Goal: Information Seeking & Learning: Learn about a topic

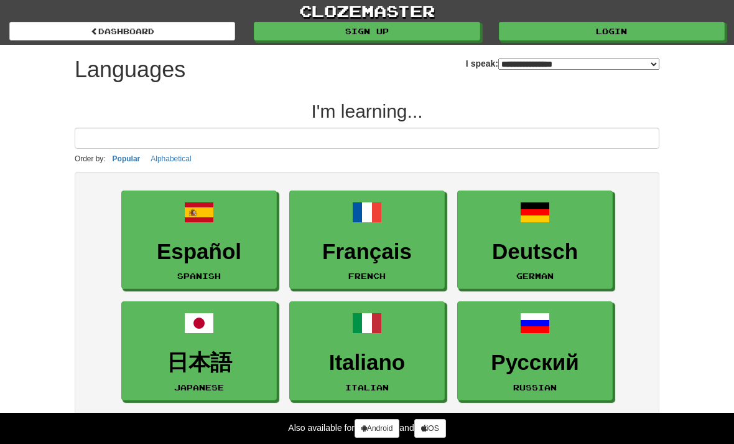
select select "*******"
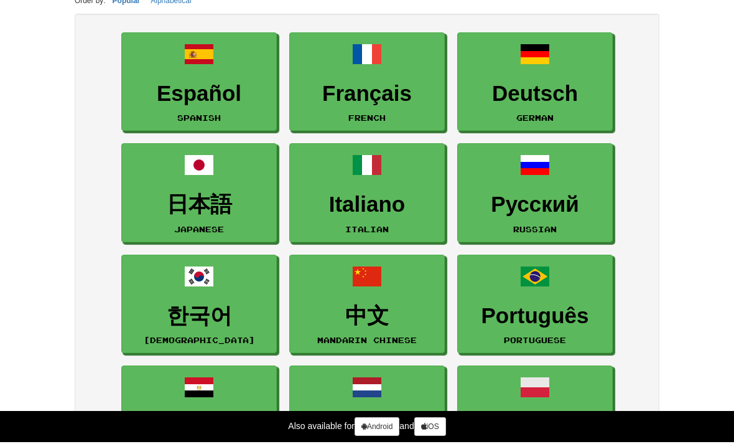
scroll to position [158, 0]
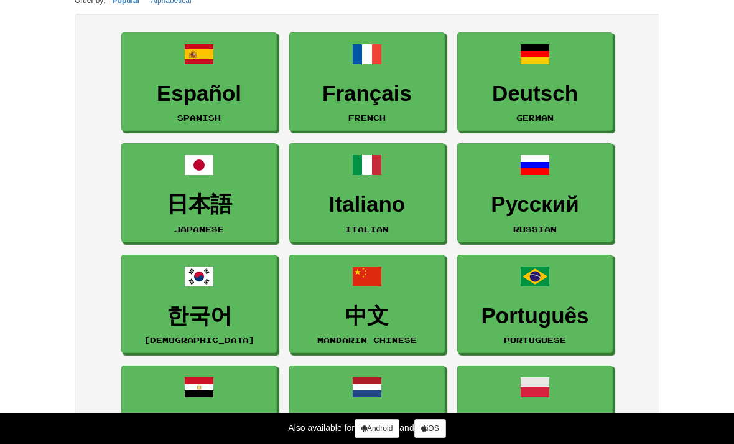
click at [163, 319] on h3 "한국어" at bounding box center [199, 316] width 142 height 24
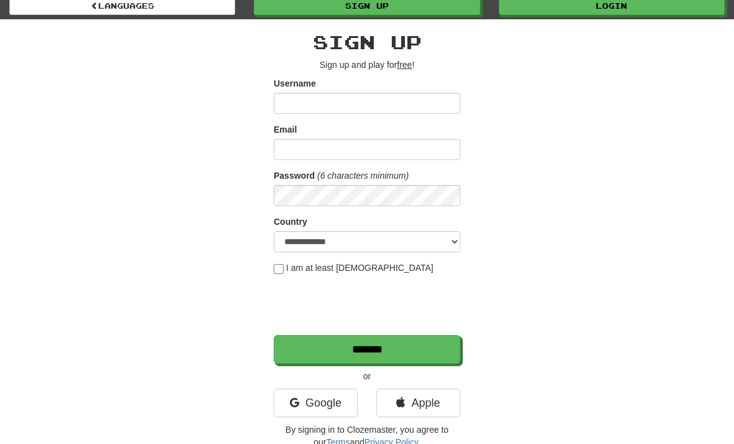
scroll to position [25, 0]
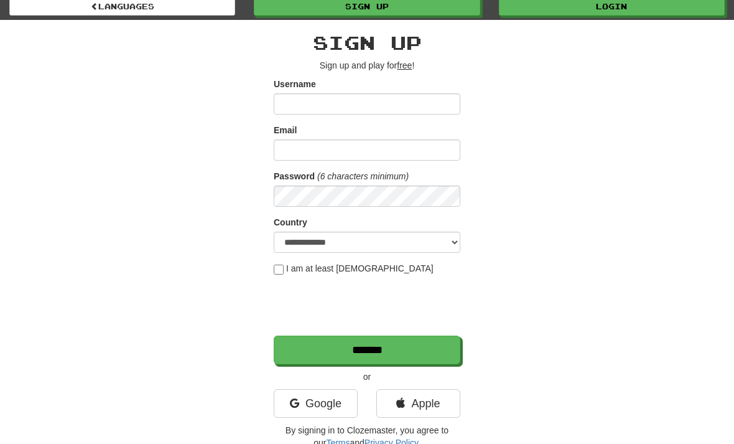
click at [446, 106] on input "Username" at bounding box center [367, 103] width 187 height 21
type input "*****"
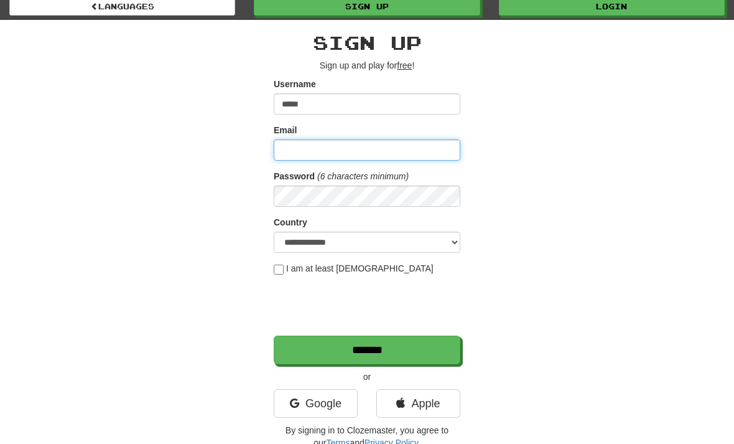
click at [427, 151] on input "Email" at bounding box center [367, 149] width 187 height 21
type input "**********"
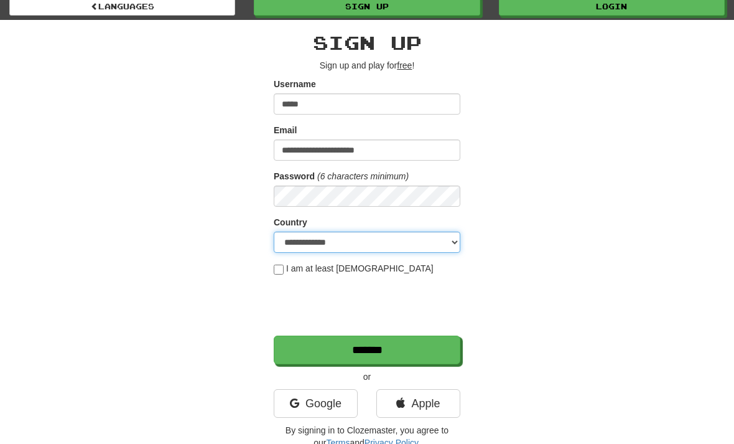
click at [404, 243] on select "**********" at bounding box center [367, 241] width 187 height 21
select select "**"
click at [434, 351] on input "*******" at bounding box center [367, 349] width 187 height 29
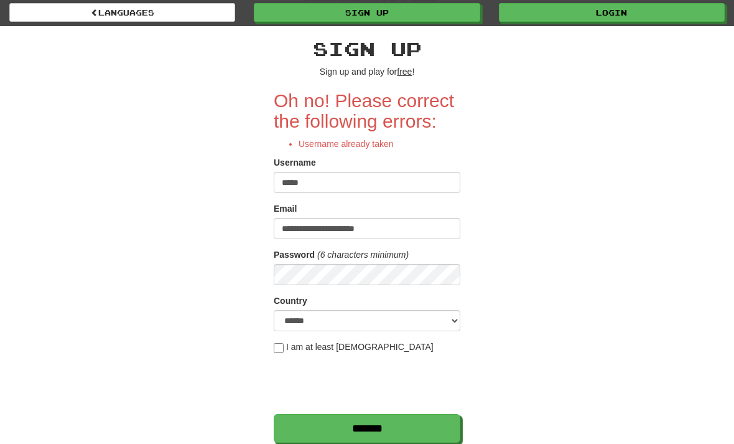
scroll to position [20, 0]
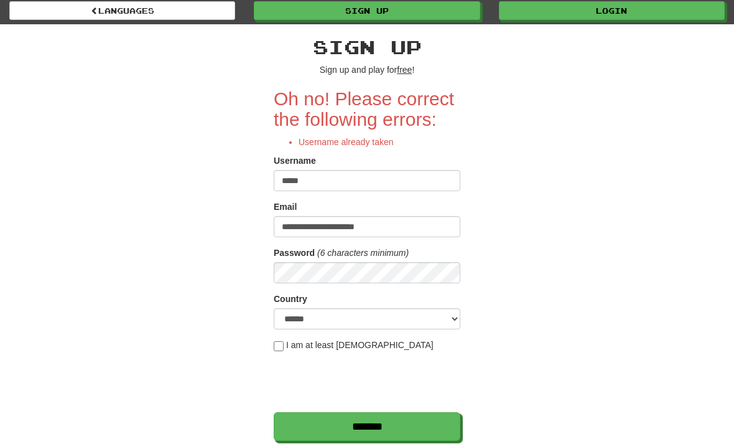
click at [446, 180] on input "*****" at bounding box center [367, 180] width 187 height 21
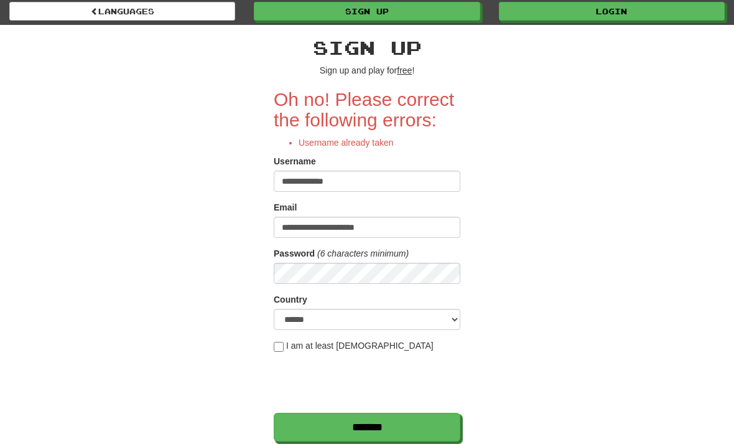
type input "**********"
click at [547, 138] on div "**********" at bounding box center [366, 278] width 603 height 507
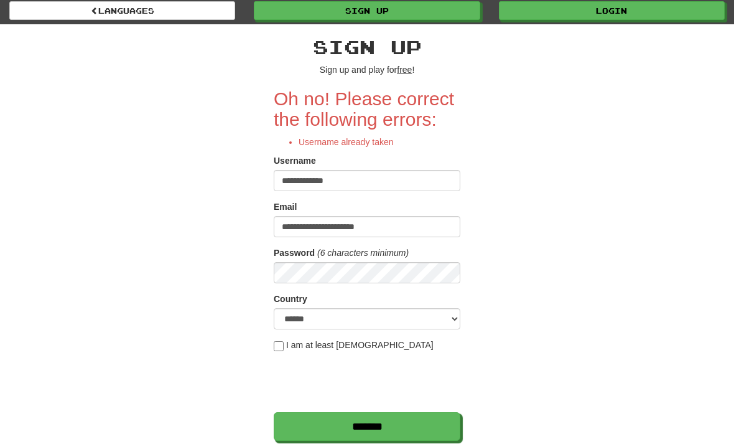
scroll to position [21, 0]
click at [376, 430] on input "*******" at bounding box center [367, 426] width 187 height 29
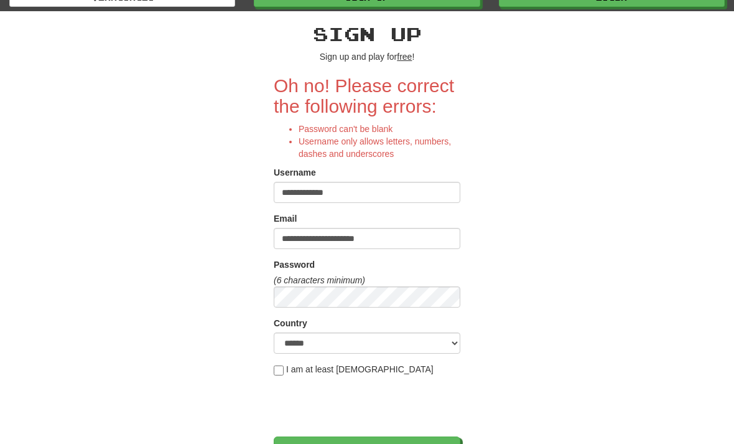
scroll to position [50, 0]
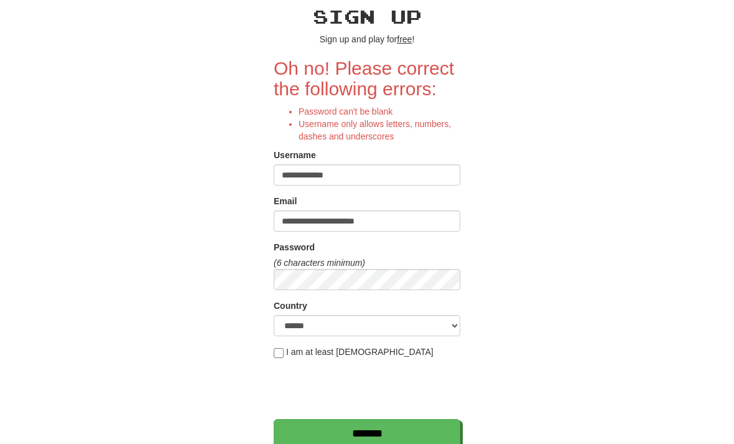
click at [441, 175] on input "**********" at bounding box center [367, 175] width 187 height 21
type input "********"
click at [549, 114] on div "**********" at bounding box center [366, 266] width 603 height 544
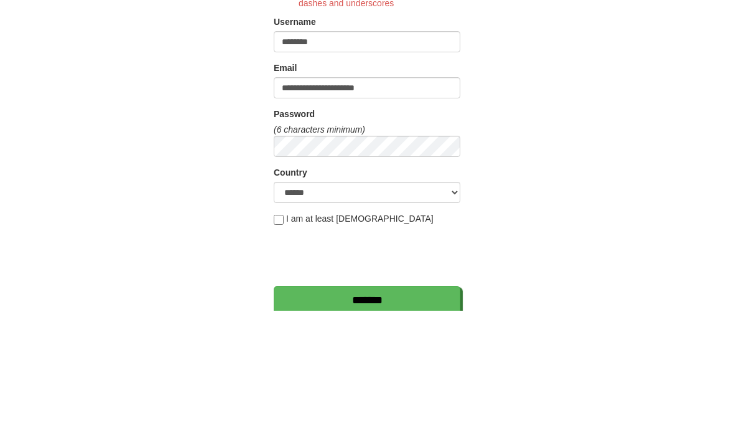
scroll to position [184, 0]
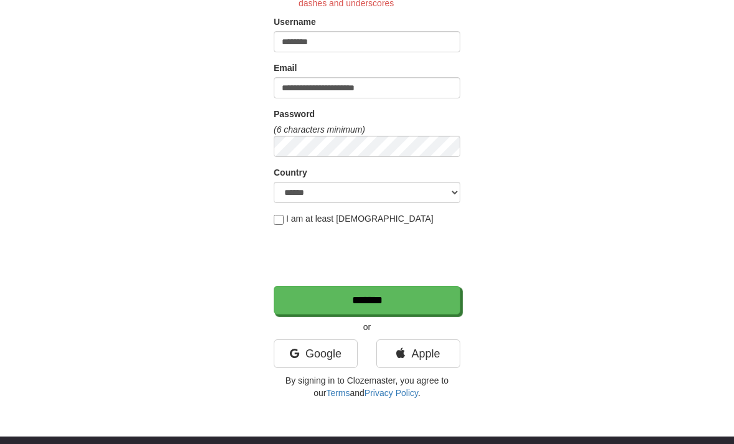
click at [409, 312] on input "*******" at bounding box center [367, 300] width 187 height 29
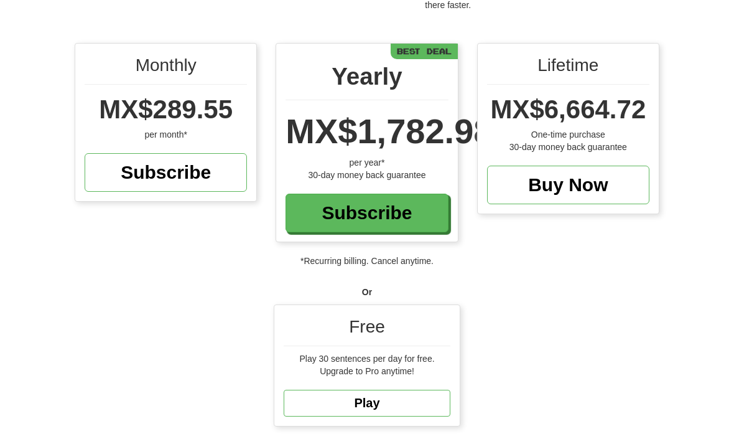
scroll to position [134, 0]
click at [306, 397] on link "Play" at bounding box center [367, 402] width 167 height 27
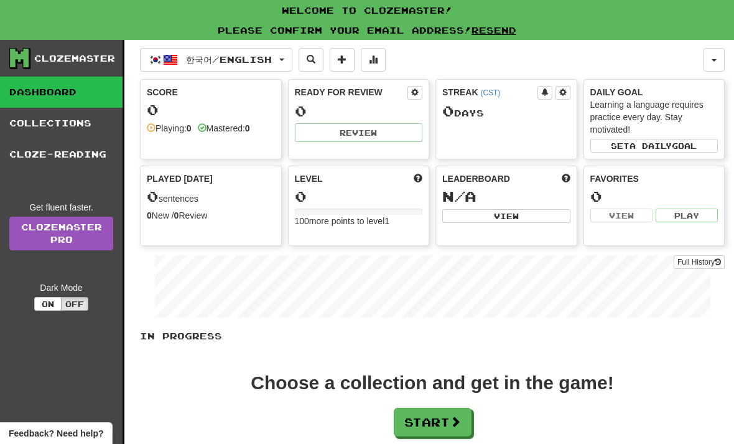
click at [165, 64] on span "button" at bounding box center [170, 59] width 15 height 15
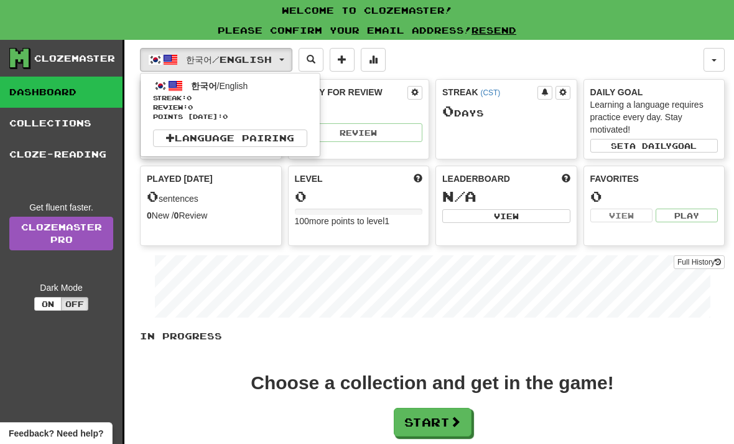
click at [167, 63] on div at bounding box center [367, 222] width 734 height 444
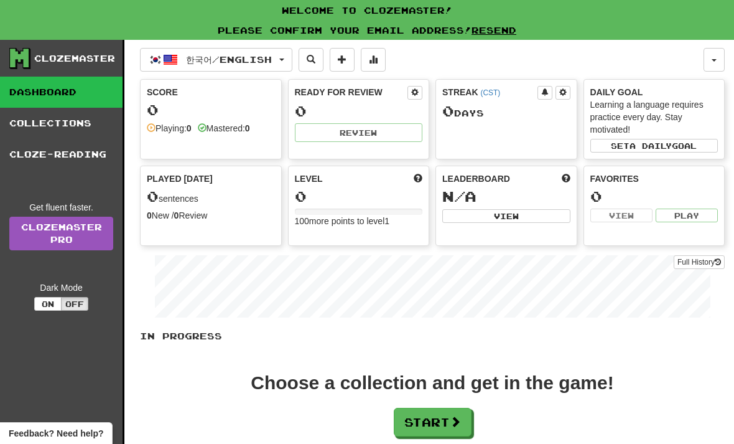
click at [648, 16] on div "Welcome to Clozemaster!" at bounding box center [367, 10] width 734 height 21
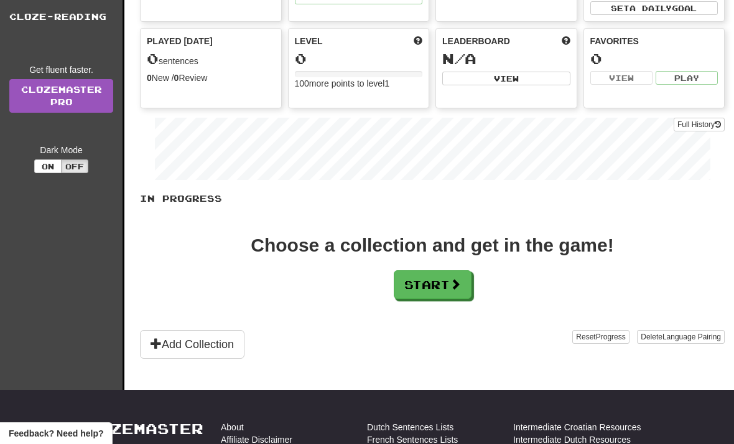
scroll to position [145, 0]
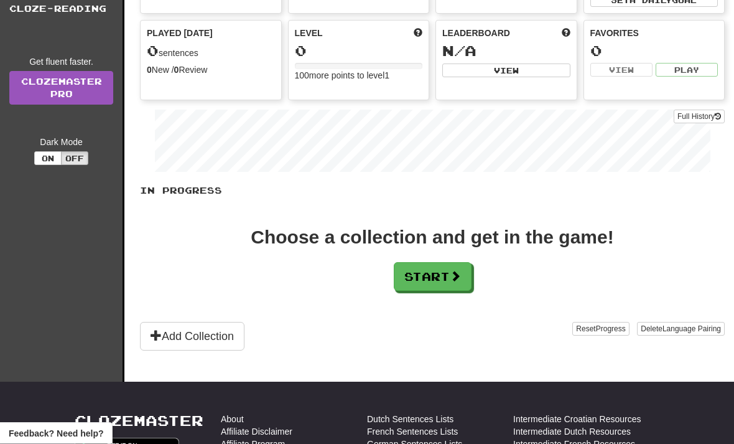
click at [444, 276] on button "Start" at bounding box center [433, 277] width 78 height 29
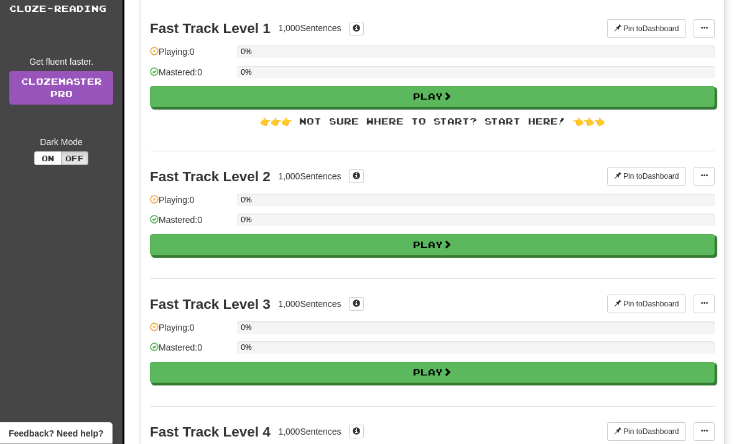
scroll to position [0, 0]
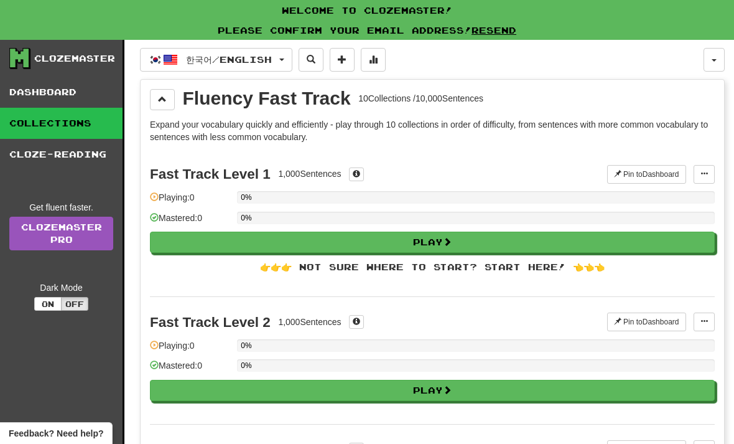
click at [652, 228] on div "0%" at bounding box center [476, 222] width 478 height 21
click at [638, 249] on button "Play" at bounding box center [432, 241] width 565 height 21
select select "**"
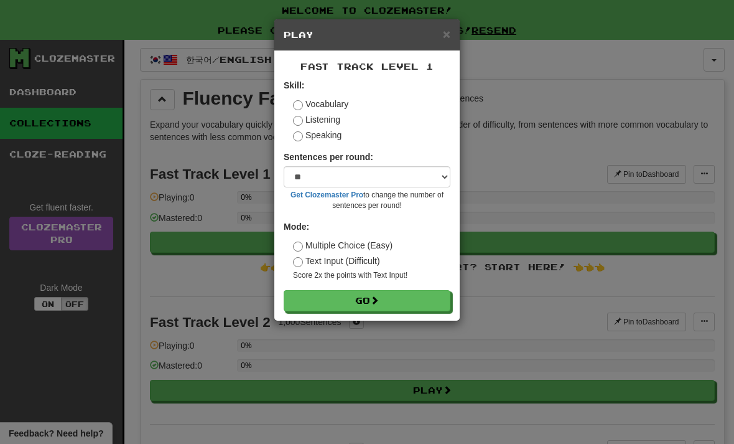
click at [423, 303] on button "Go" at bounding box center [367, 300] width 167 height 21
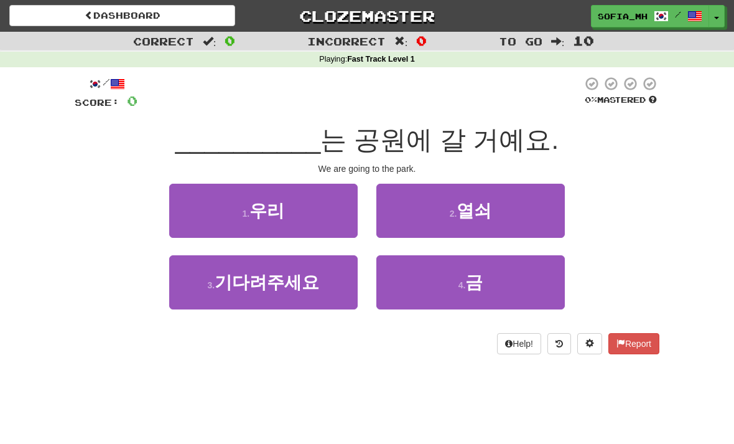
click at [231, 207] on button "1 . 우리" at bounding box center [263, 211] width 189 height 54
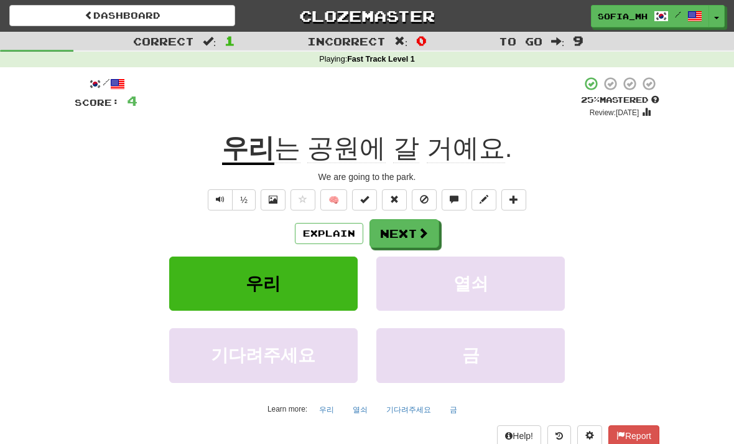
click at [418, 233] on span at bounding box center [422, 232] width 11 height 11
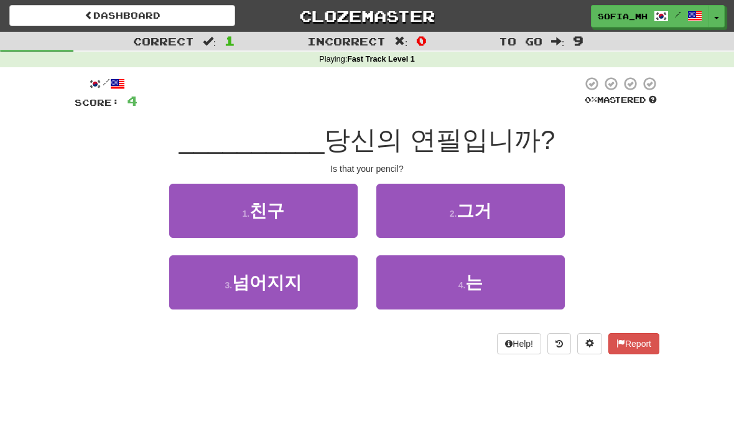
click at [500, 201] on button "2 . 그거" at bounding box center [470, 211] width 189 height 54
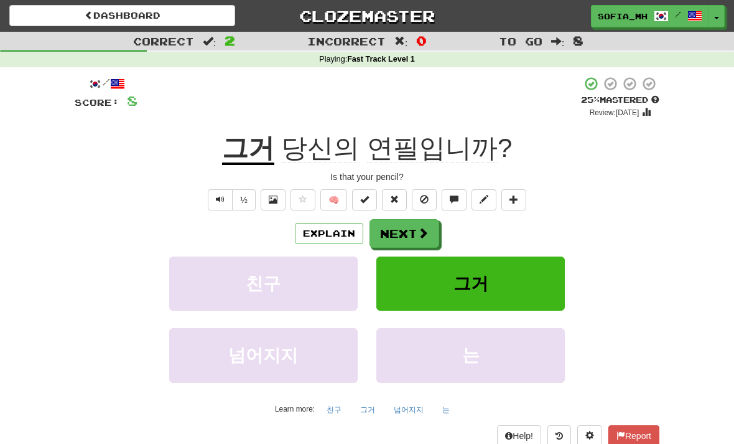
click at [426, 227] on span at bounding box center [422, 232] width 11 height 11
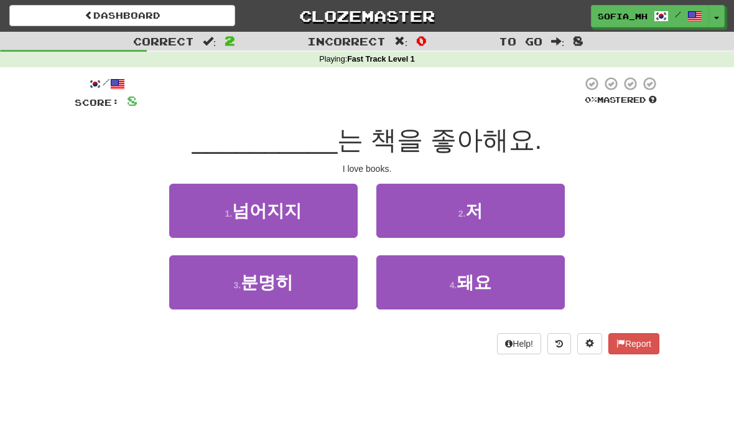
click at [473, 208] on span "저" at bounding box center [473, 210] width 17 height 19
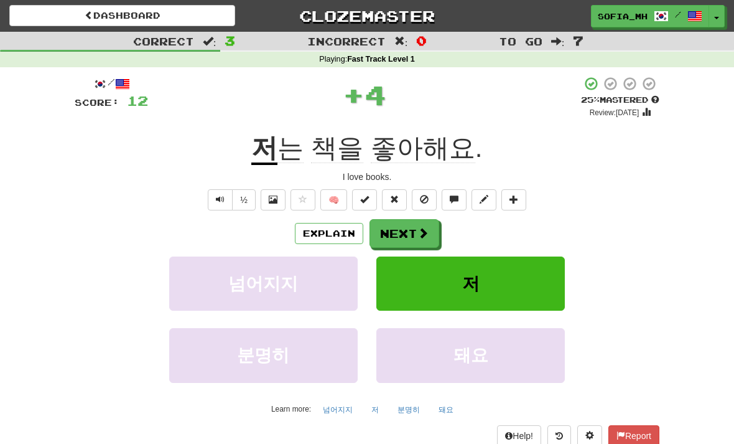
click at [419, 229] on span at bounding box center [422, 232] width 11 height 11
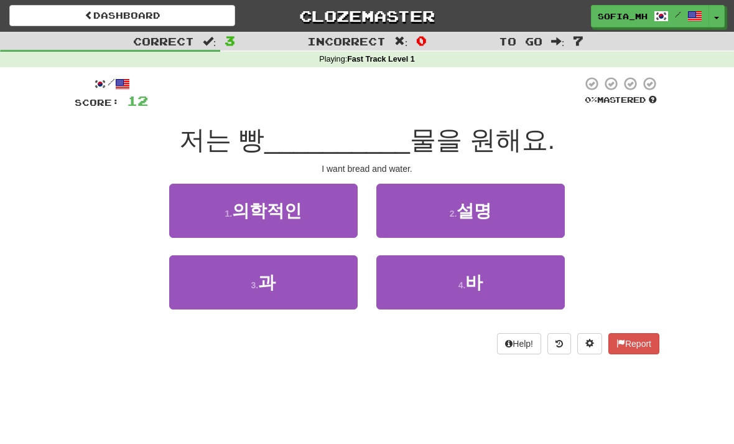
click at [490, 201] on span "설명" at bounding box center [474, 210] width 35 height 19
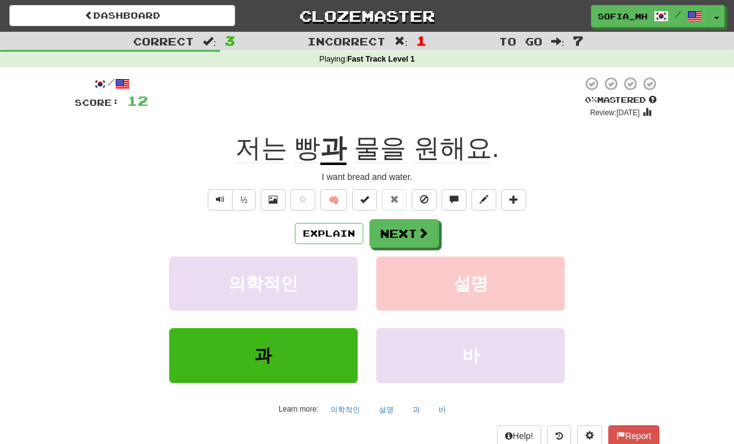
click at [220, 360] on button "과" at bounding box center [263, 355] width 189 height 54
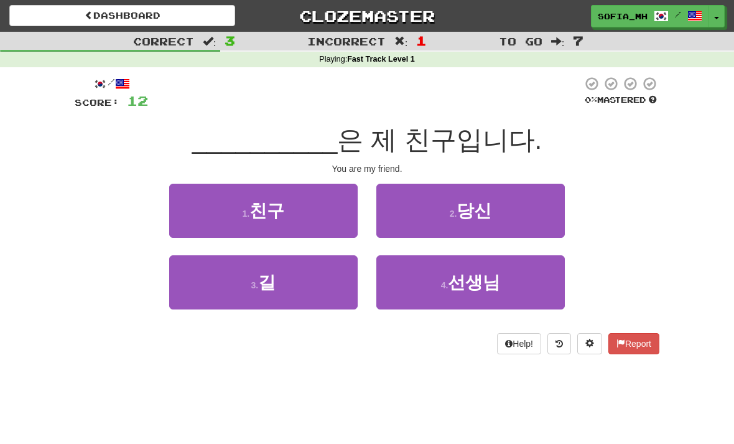
click at [541, 276] on button "4 . 선생님" at bounding box center [470, 282] width 189 height 54
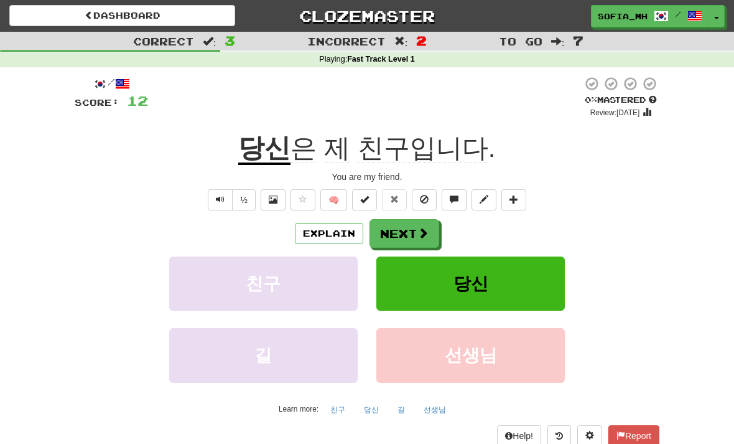
click at [543, 269] on button "당신" at bounding box center [470, 283] width 189 height 54
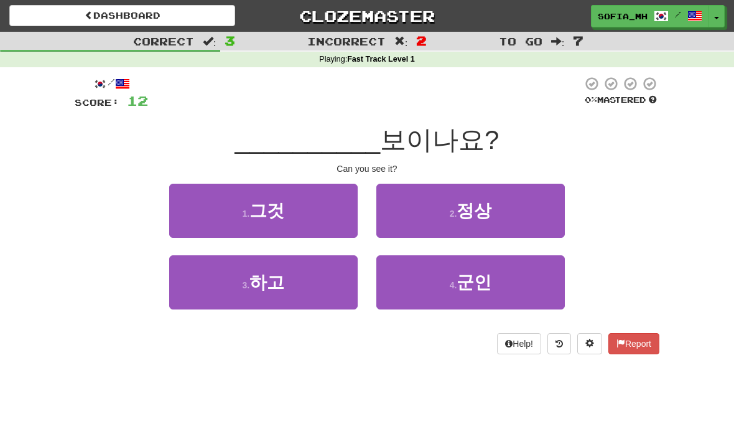
click at [389, 281] on button "4 . 군인" at bounding box center [470, 282] width 189 height 54
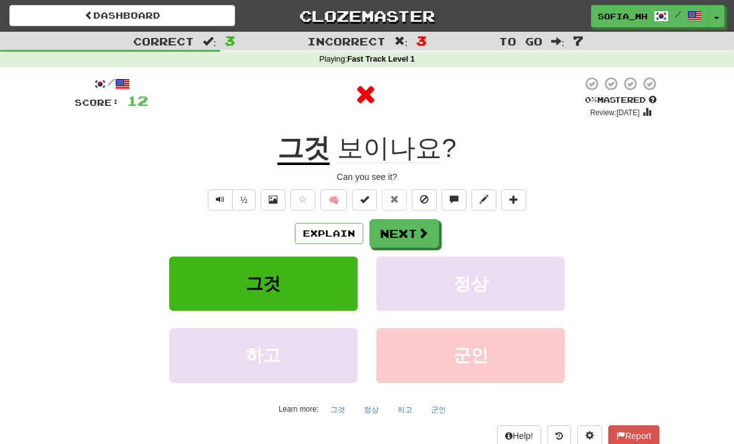
click at [202, 269] on button "그것" at bounding box center [263, 283] width 189 height 54
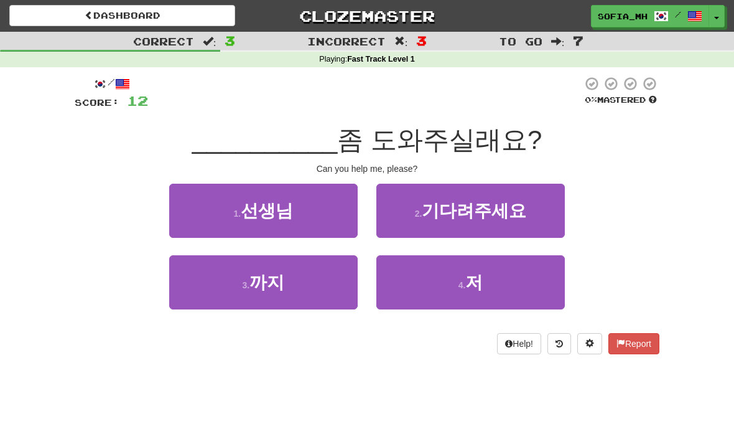
click at [213, 213] on button "1 . 선생님" at bounding box center [263, 211] width 189 height 54
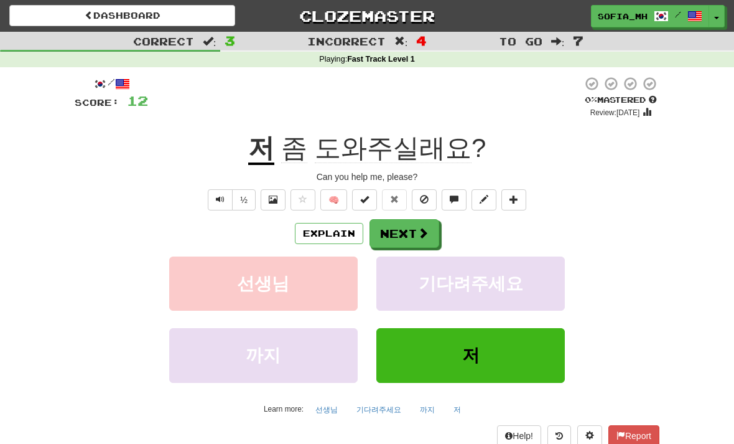
click at [308, 228] on button "Explain" at bounding box center [329, 233] width 68 height 21
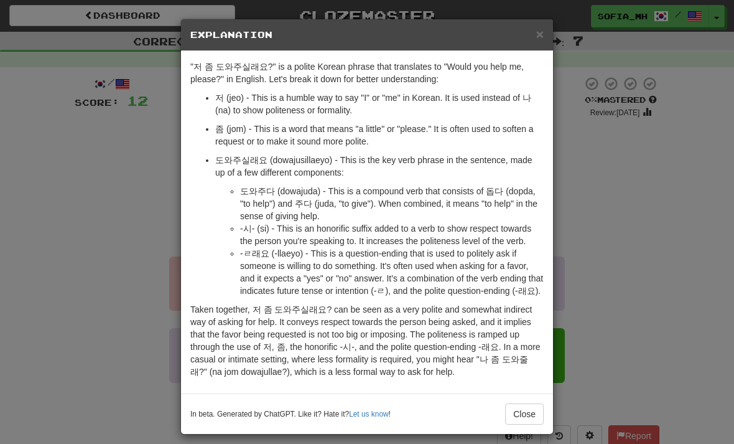
click at [539, 40] on span "×" at bounding box center [539, 34] width 7 height 14
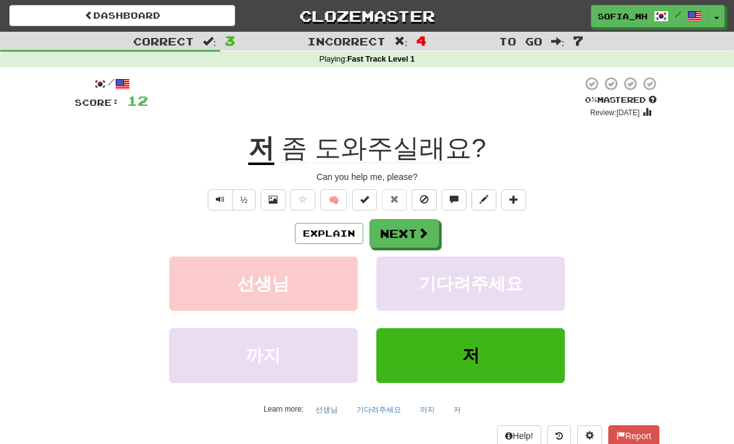
click at [426, 230] on span at bounding box center [422, 232] width 11 height 11
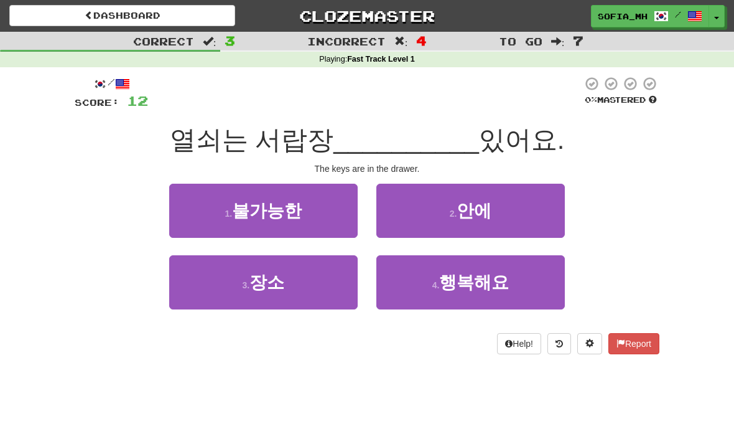
click at [556, 195] on button "2 . 안에" at bounding box center [470, 211] width 189 height 54
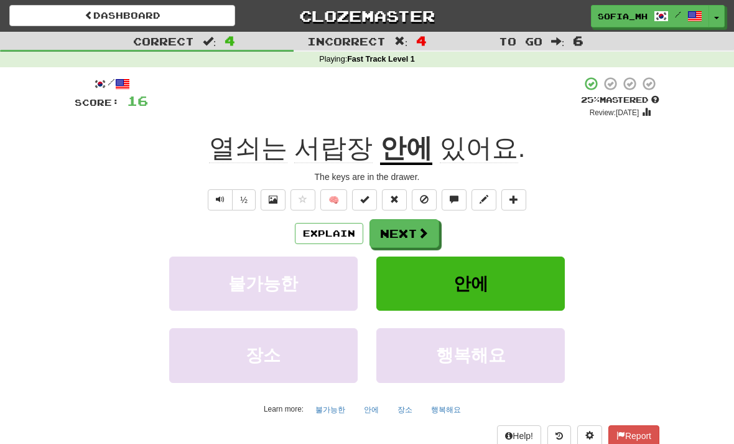
click at [398, 235] on button "Next" at bounding box center [405, 233] width 70 height 29
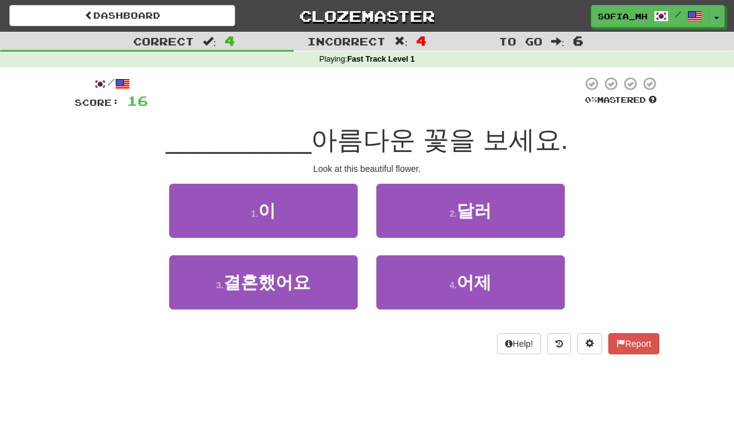
click at [202, 205] on button "1 . 이" at bounding box center [263, 211] width 189 height 54
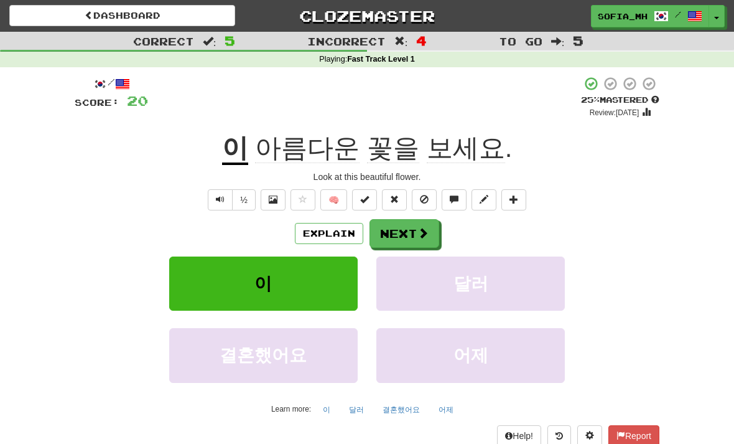
click at [380, 227] on button "Next" at bounding box center [405, 233] width 70 height 29
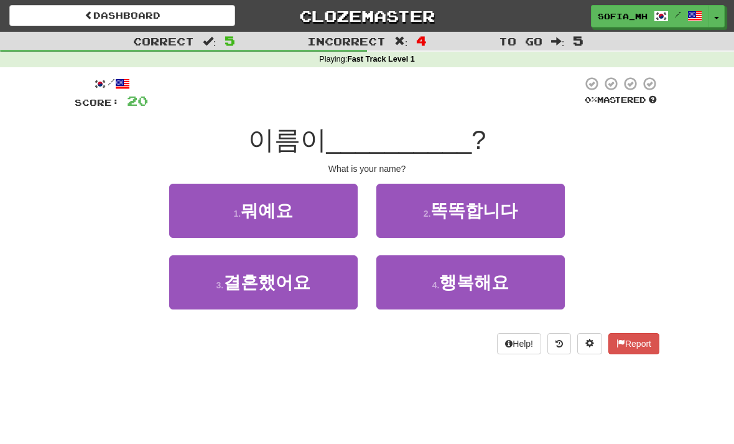
click at [218, 196] on button "1 . 뭐예요" at bounding box center [263, 211] width 189 height 54
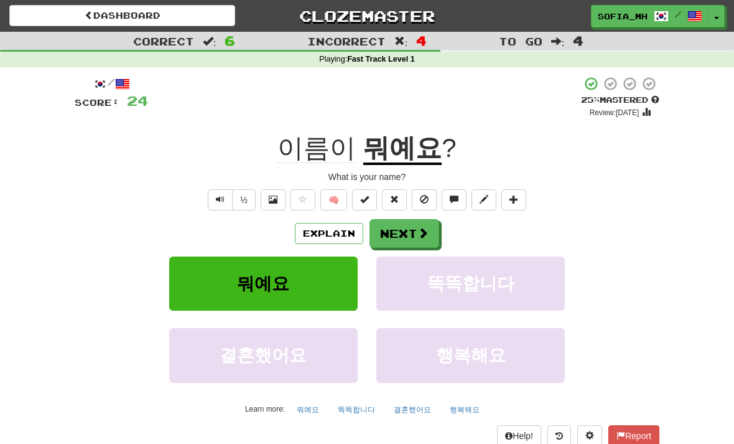
click at [391, 235] on button "Next" at bounding box center [405, 233] width 70 height 29
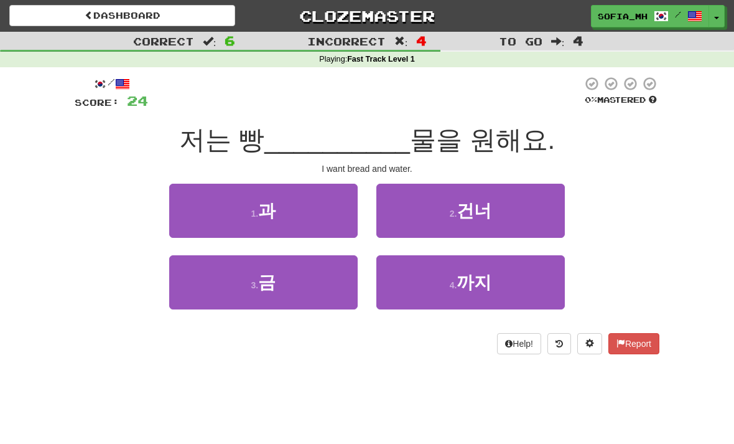
click at [218, 224] on button "1 . 과" at bounding box center [263, 211] width 189 height 54
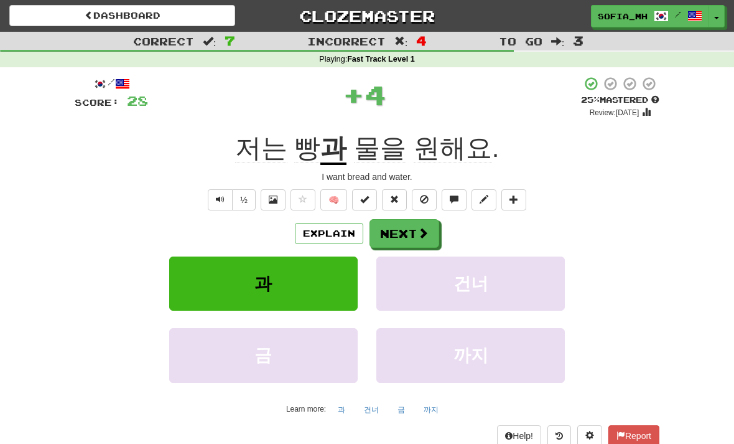
click at [309, 241] on button "Explain" at bounding box center [329, 233] width 68 height 21
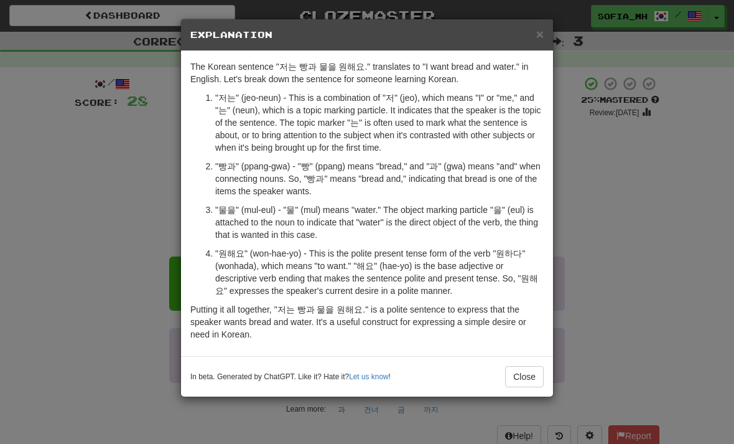
click at [531, 39] on h5 "Explanation" at bounding box center [366, 35] width 353 height 12
click at [539, 53] on div "The Korean sentence "저는 빵과 물을 원해요." translates to "I want bread and water." in …" at bounding box center [367, 203] width 372 height 305
click at [528, 362] on div "In beta. Generated by ChatGPT. Like it? Hate it? Let us know ! Close" at bounding box center [367, 376] width 372 height 40
click at [506, 373] on button "Close" at bounding box center [524, 376] width 39 height 21
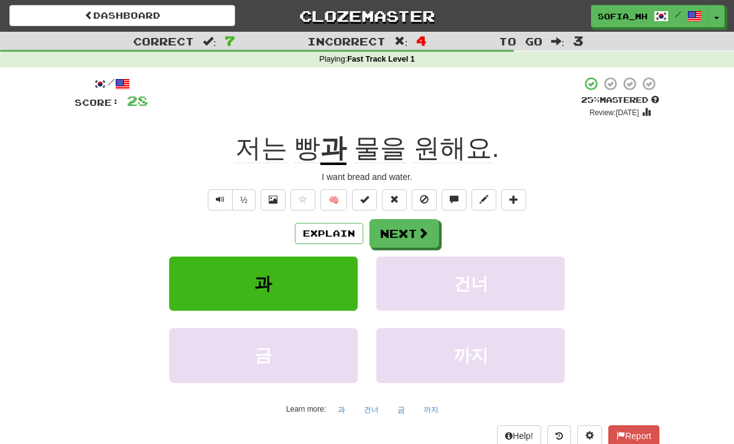
click at [397, 220] on button "Next" at bounding box center [405, 233] width 70 height 29
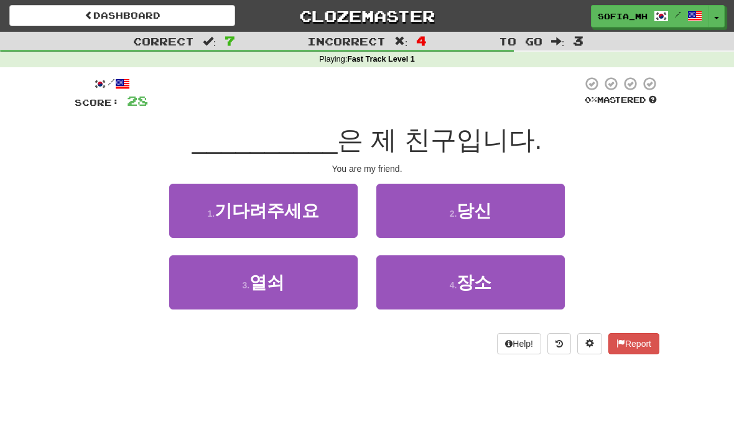
click at [544, 195] on button "2 . 당신" at bounding box center [470, 211] width 189 height 54
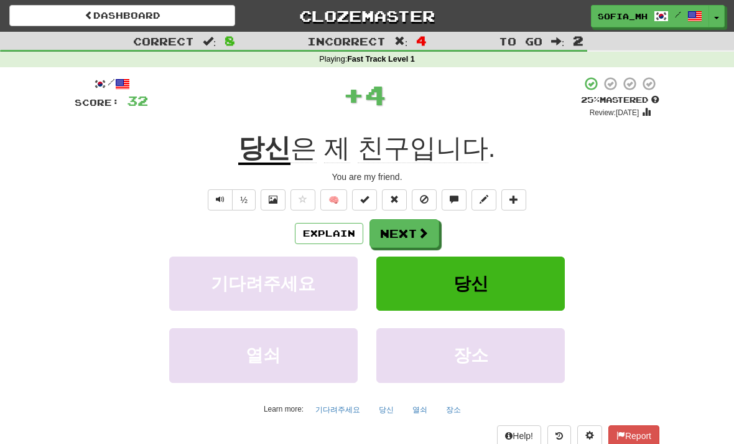
click at [310, 230] on button "Explain" at bounding box center [329, 233] width 68 height 21
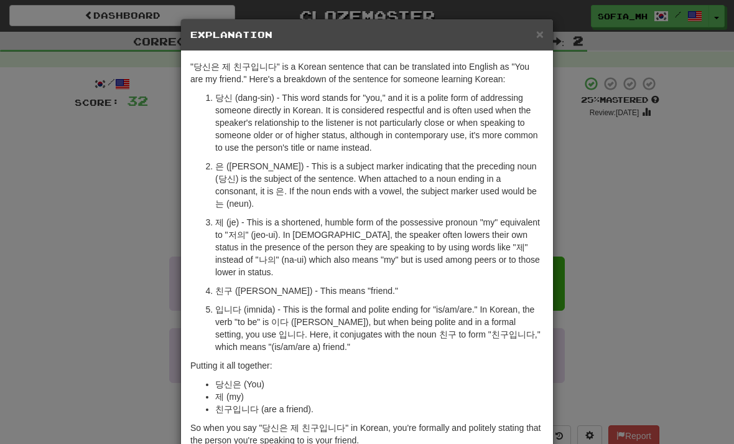
click at [543, 30] on span "×" at bounding box center [539, 34] width 7 height 14
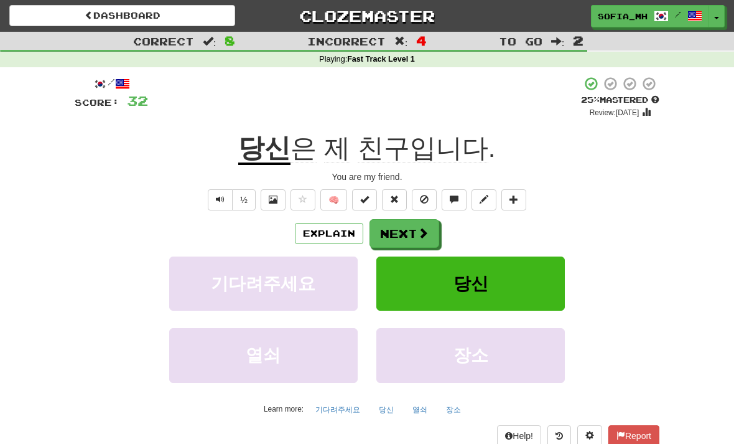
click at [395, 233] on button "Next" at bounding box center [405, 233] width 70 height 29
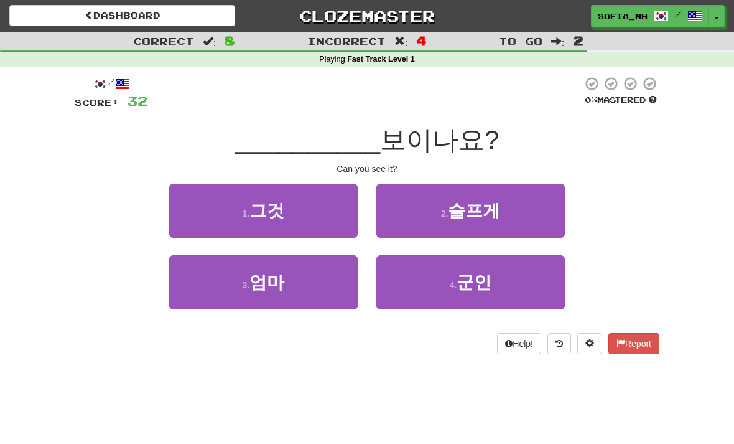
click at [239, 202] on button "1 . 그것" at bounding box center [263, 211] width 189 height 54
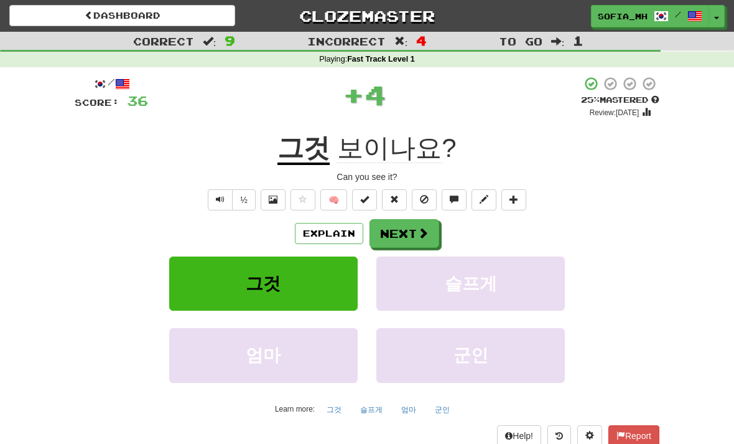
click at [382, 232] on button "Next" at bounding box center [405, 233] width 70 height 29
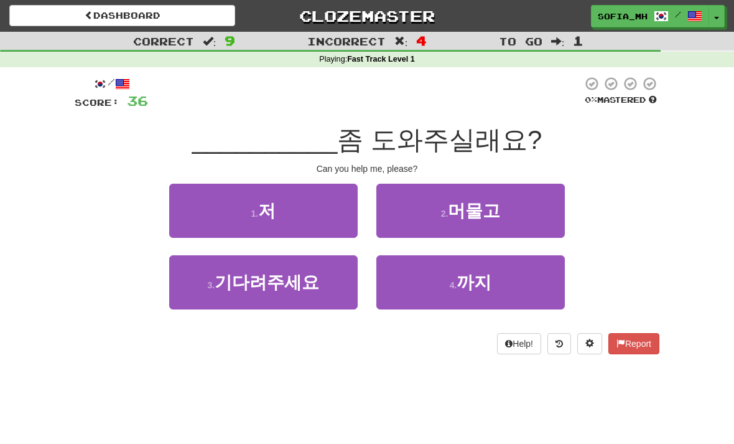
click at [224, 207] on button "1 . 저" at bounding box center [263, 211] width 189 height 54
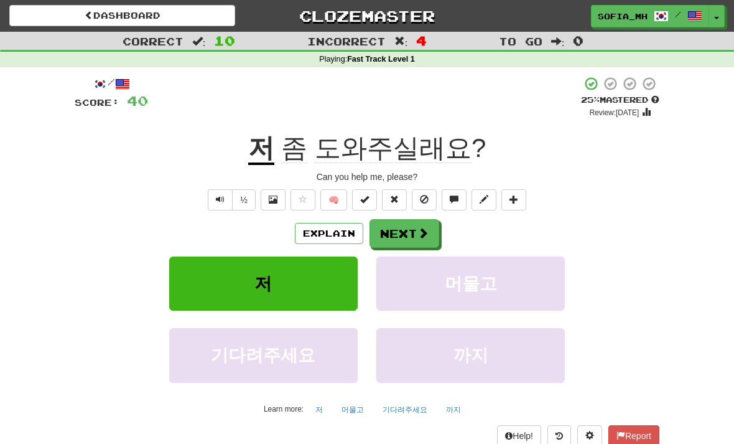
click at [221, 195] on span "Text-to-speech controls" at bounding box center [220, 199] width 9 height 9
click at [220, 200] on span "Text-to-speech controls" at bounding box center [220, 199] width 9 height 9
click at [248, 205] on button "½" at bounding box center [244, 199] width 24 height 21
click at [386, 219] on button "Next" at bounding box center [405, 233] width 70 height 29
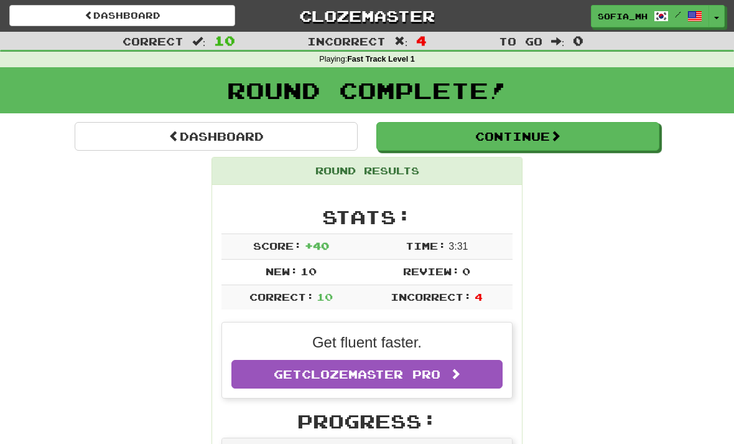
click at [640, 128] on button "Continue" at bounding box center [517, 136] width 283 height 29
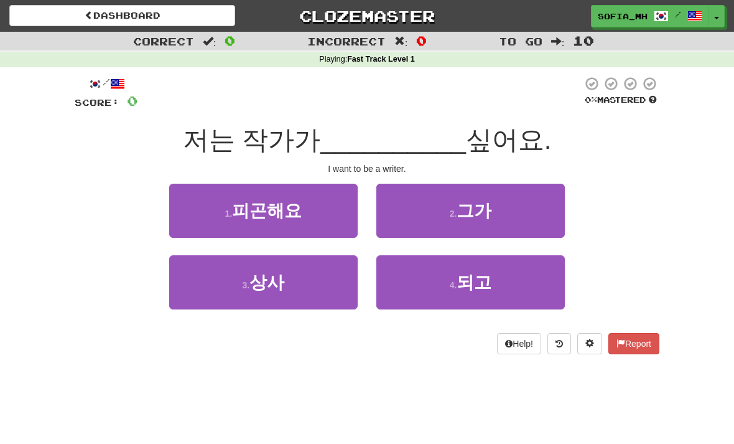
click at [485, 274] on span "되고" at bounding box center [474, 281] width 35 height 19
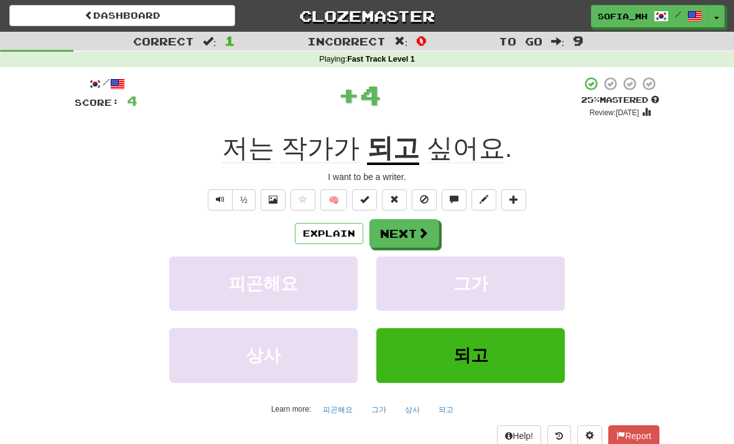
click at [340, 233] on button "Explain" at bounding box center [329, 233] width 68 height 21
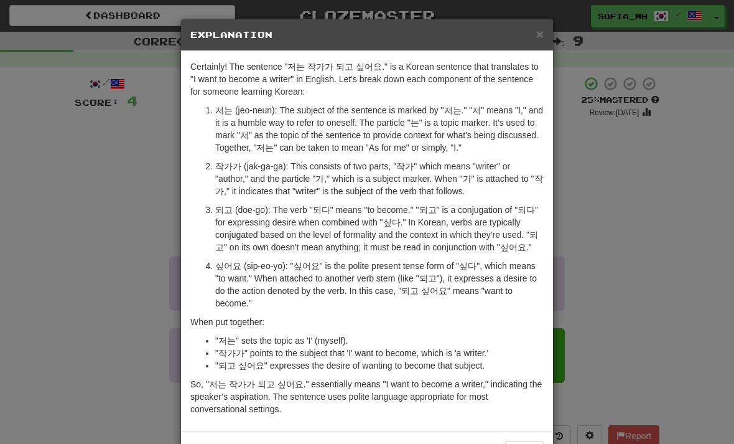
click at [539, 36] on span "×" at bounding box center [539, 34] width 7 height 14
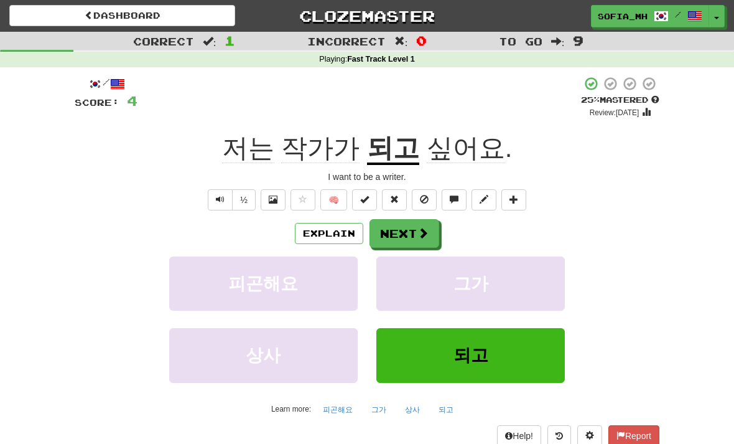
click at [397, 240] on button "Next" at bounding box center [405, 233] width 70 height 29
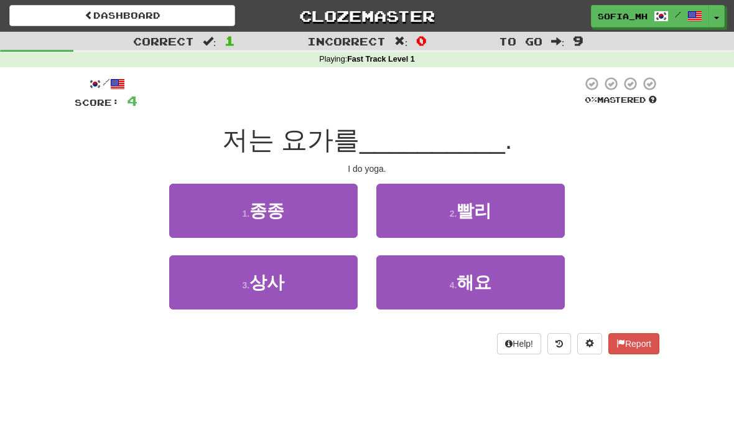
click at [525, 277] on button "4 . 해요" at bounding box center [470, 282] width 189 height 54
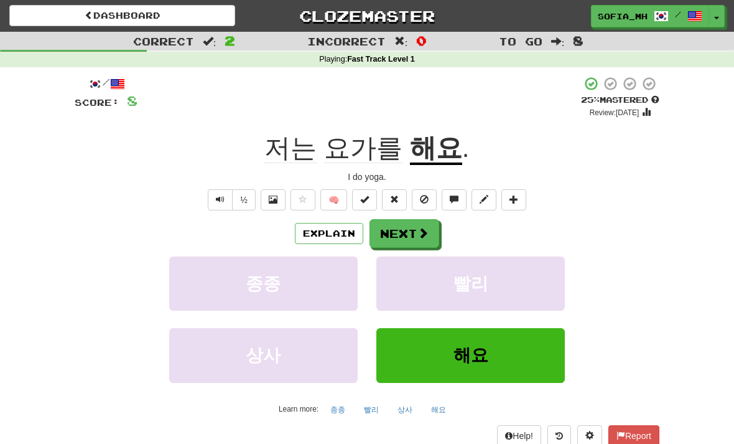
click at [417, 234] on span at bounding box center [422, 232] width 11 height 11
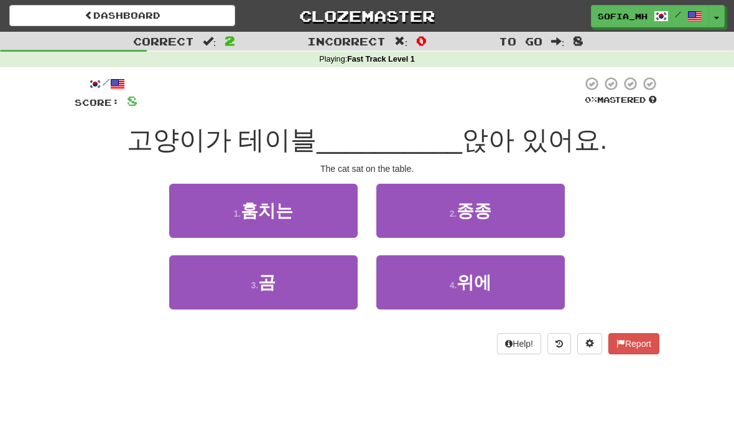
click at [191, 292] on button "3 . 곰" at bounding box center [263, 282] width 189 height 54
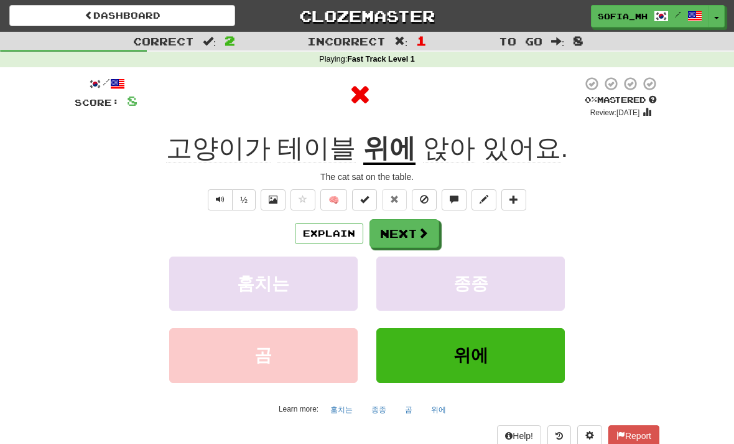
click at [327, 250] on div "Explain Next 훔치는 종종 곰 위에 Learn more: 훔치는 종종 곰 위에" at bounding box center [367, 319] width 585 height 200
click at [341, 228] on button "Explain" at bounding box center [329, 233] width 68 height 21
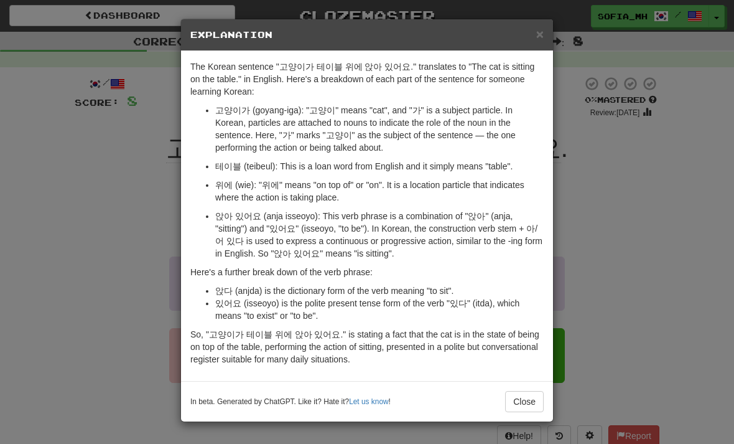
click at [543, 36] on span "×" at bounding box center [539, 34] width 7 height 14
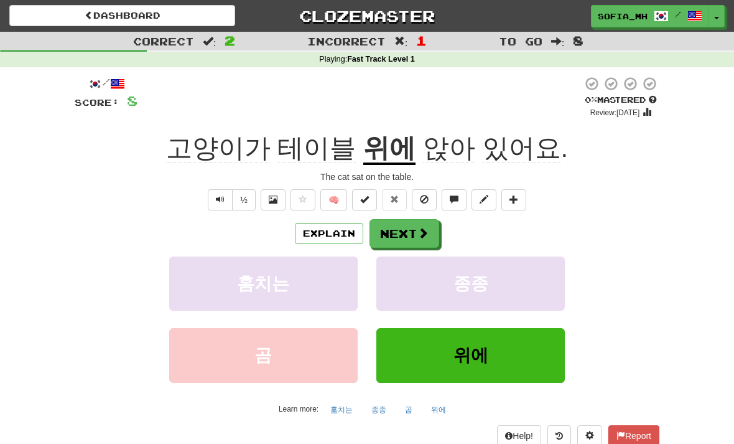
click at [510, 342] on button "위에" at bounding box center [470, 355] width 189 height 54
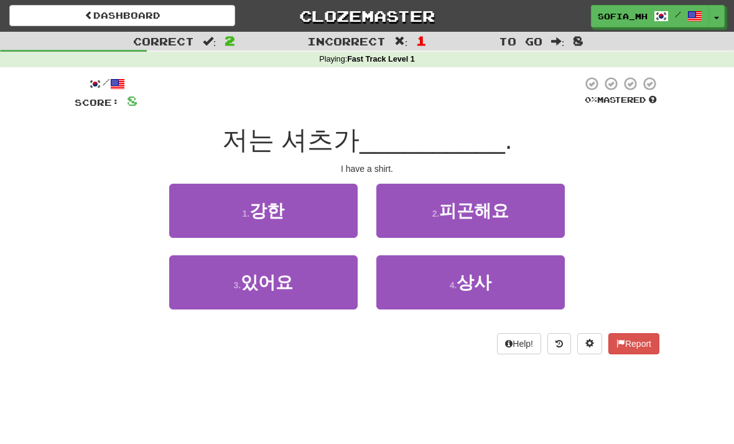
click at [210, 284] on button "3 . 있어요" at bounding box center [263, 282] width 189 height 54
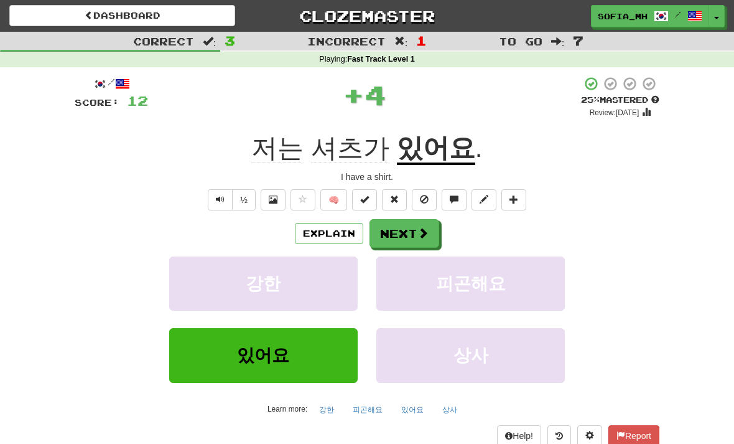
click at [417, 230] on span at bounding box center [422, 232] width 11 height 11
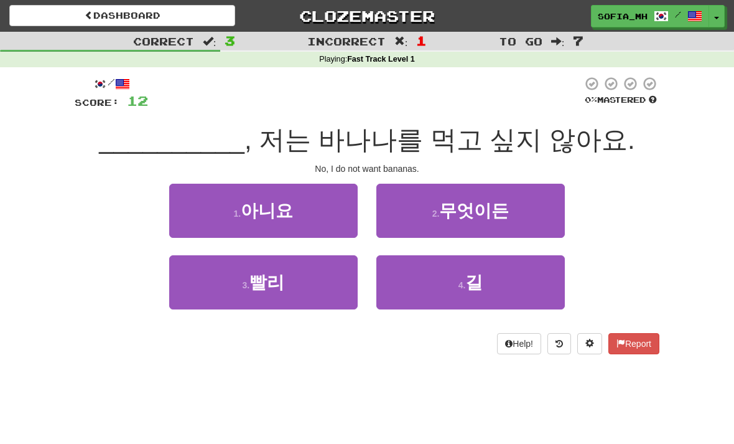
click at [197, 217] on button "1 . 아니요" at bounding box center [263, 211] width 189 height 54
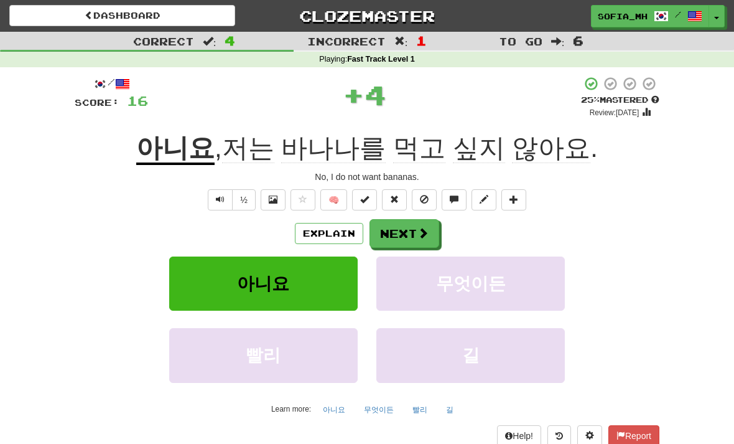
click at [394, 234] on button "Next" at bounding box center [405, 233] width 70 height 29
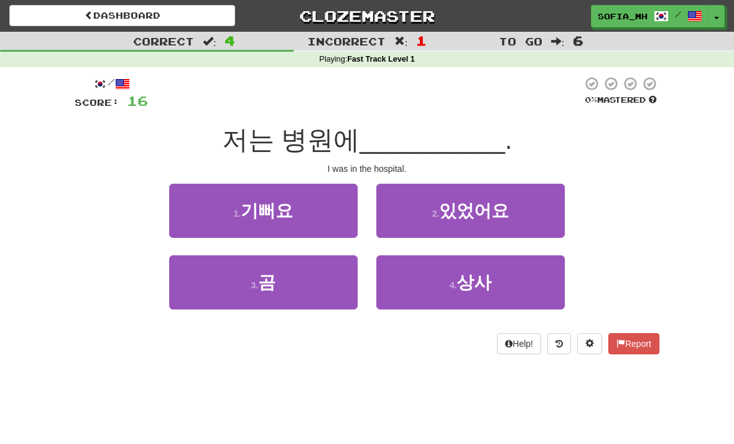
click at [481, 208] on span "있었어요" at bounding box center [474, 210] width 70 height 19
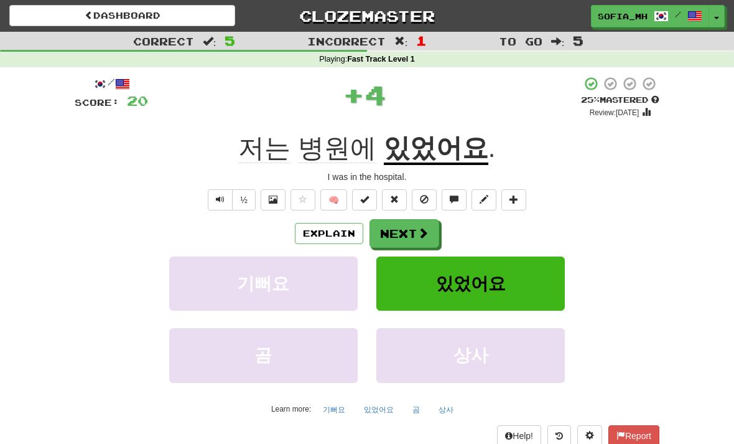
click at [427, 229] on span at bounding box center [422, 232] width 11 height 11
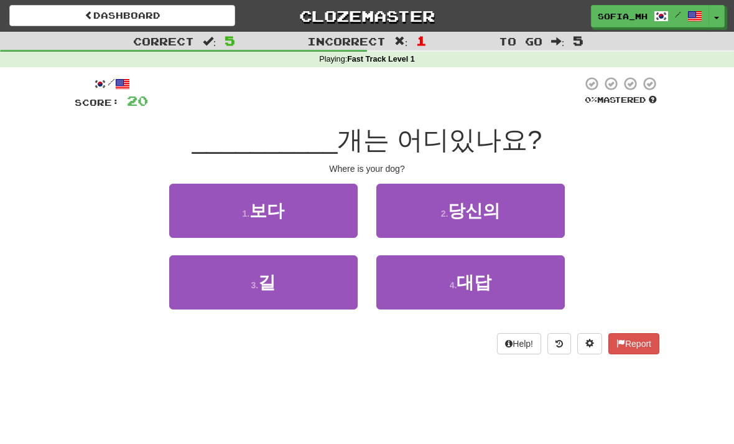
click at [500, 203] on button "2 . 당신의" at bounding box center [470, 211] width 189 height 54
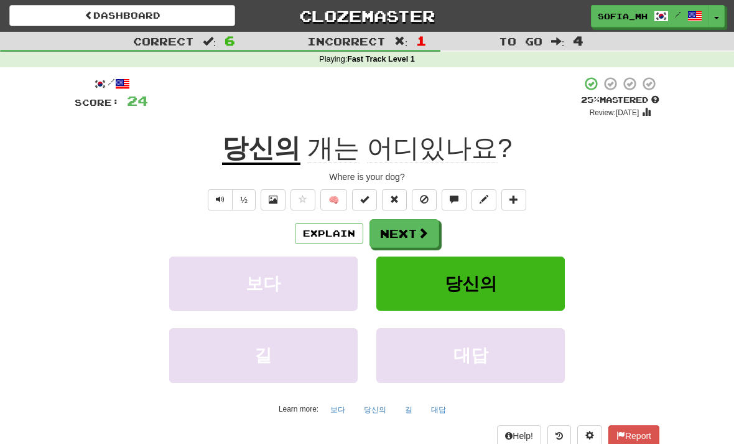
click at [431, 228] on button "Next" at bounding box center [405, 233] width 70 height 29
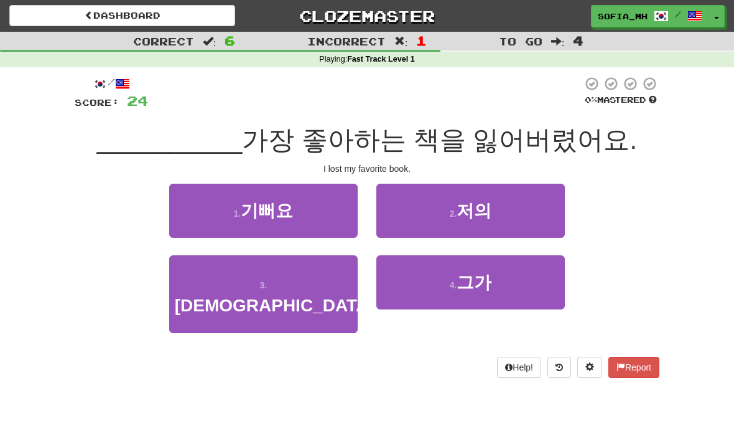
click at [460, 212] on span "저의" at bounding box center [474, 210] width 35 height 19
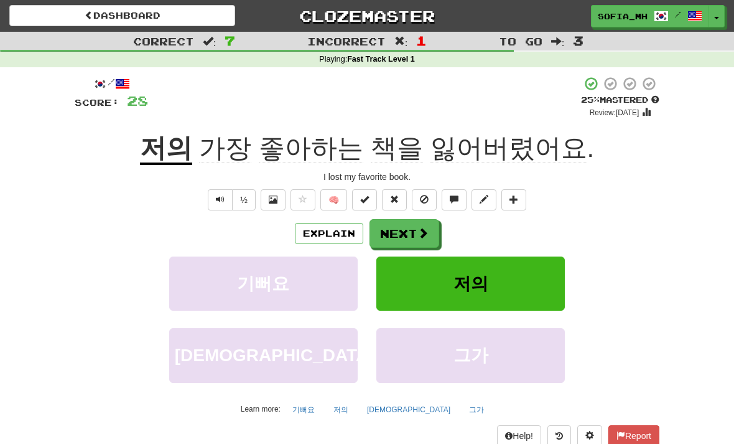
click at [217, 197] on span "Text-to-speech controls" at bounding box center [220, 199] width 9 height 9
click at [427, 235] on span at bounding box center [422, 232] width 11 height 11
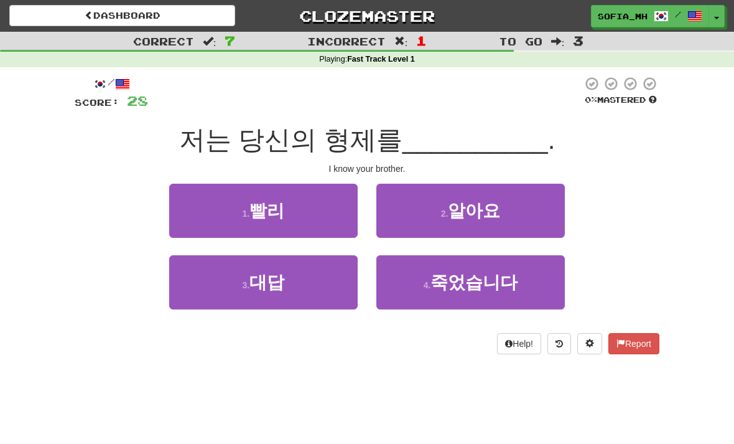
click at [520, 213] on button "2 . 알아요" at bounding box center [470, 211] width 189 height 54
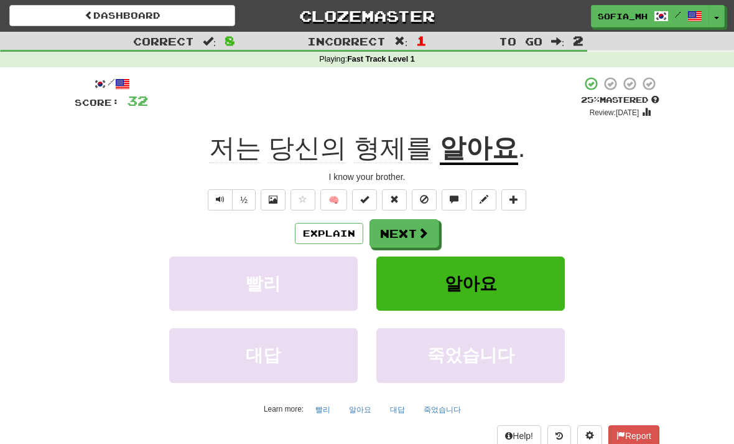
click at [426, 219] on button "Next" at bounding box center [405, 233] width 70 height 29
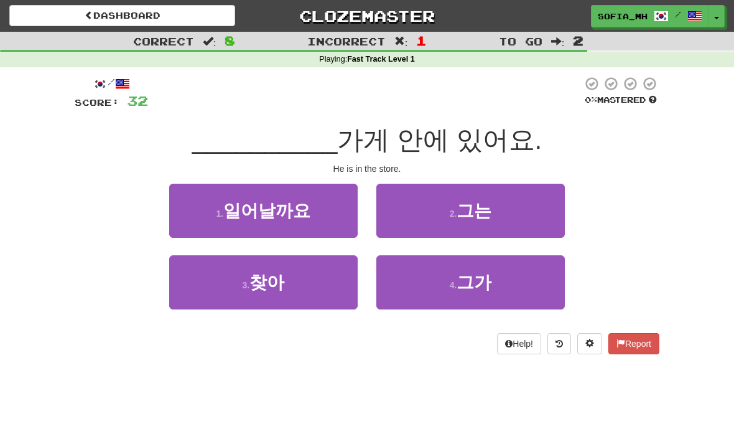
click at [400, 228] on button "2 . 그는" at bounding box center [470, 211] width 189 height 54
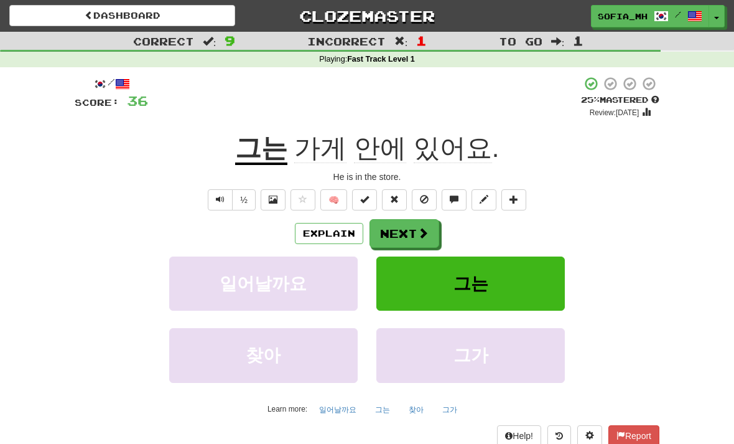
click at [394, 230] on button "Next" at bounding box center [405, 233] width 70 height 29
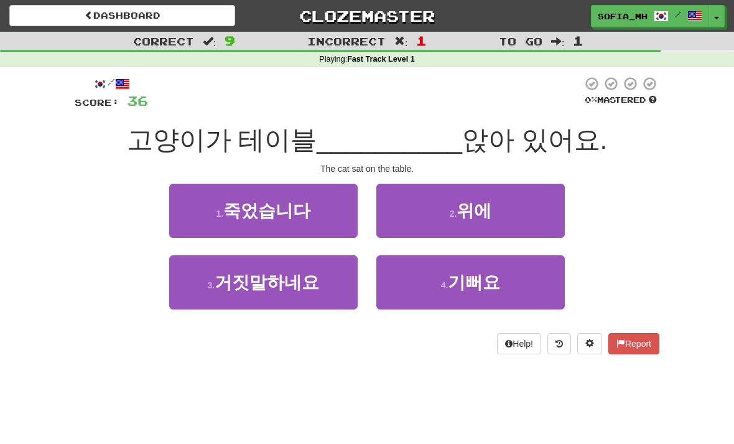
click at [394, 206] on button "2 . 위에" at bounding box center [470, 211] width 189 height 54
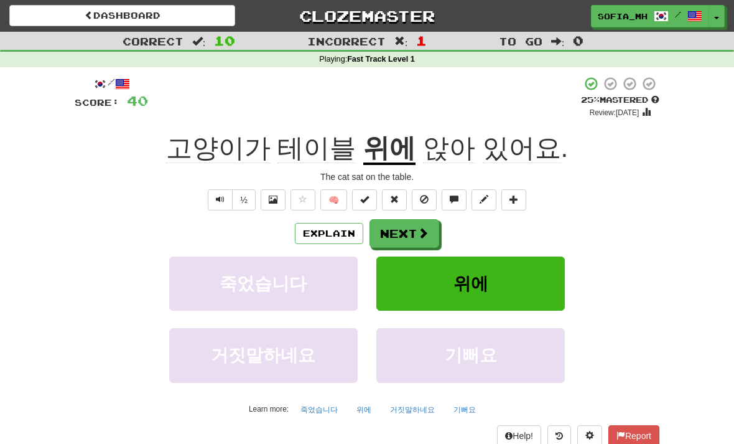
click at [384, 223] on button "Next" at bounding box center [405, 233] width 70 height 29
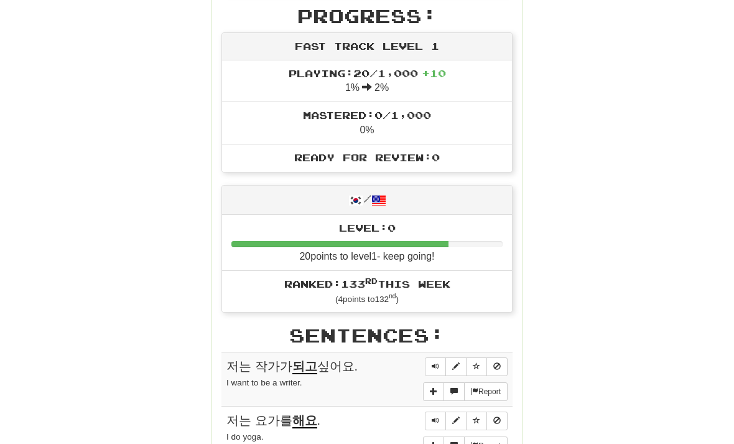
scroll to position [405, 0]
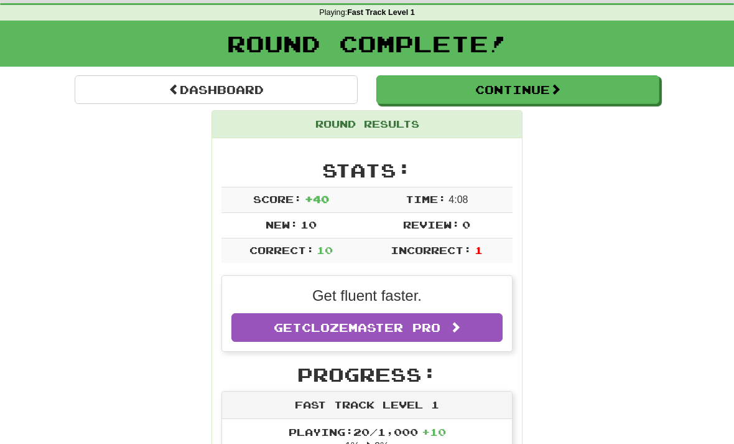
click at [393, 88] on button "Continue" at bounding box center [517, 90] width 283 height 29
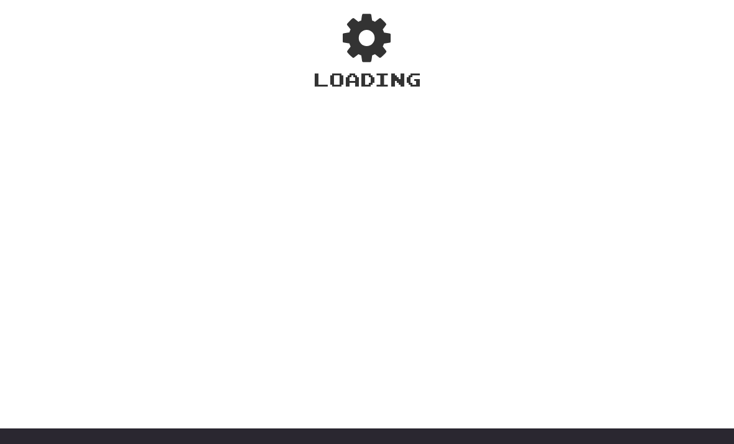
scroll to position [47, 0]
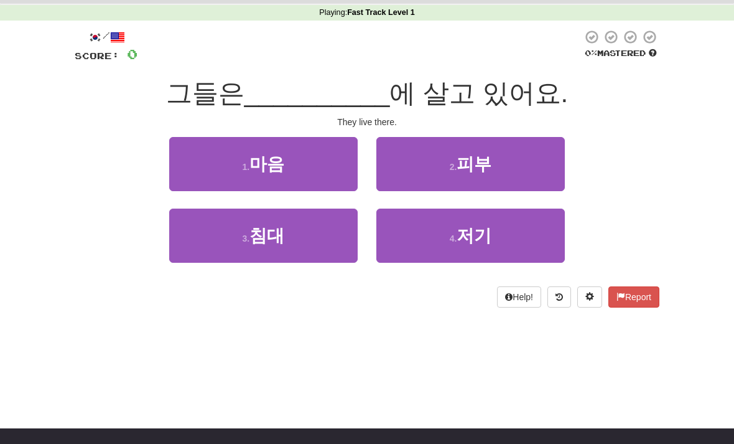
click at [519, 246] on button "4 . 저기" at bounding box center [470, 235] width 189 height 54
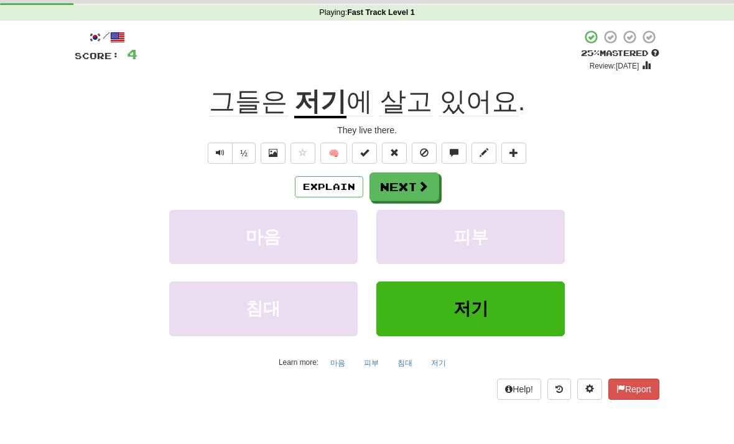
click at [393, 184] on button "Next" at bounding box center [405, 186] width 70 height 29
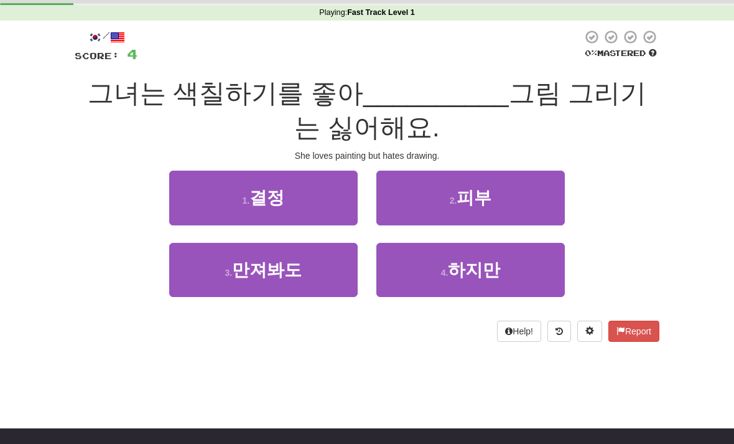
click at [404, 270] on button "4 . 하지만" at bounding box center [470, 270] width 189 height 54
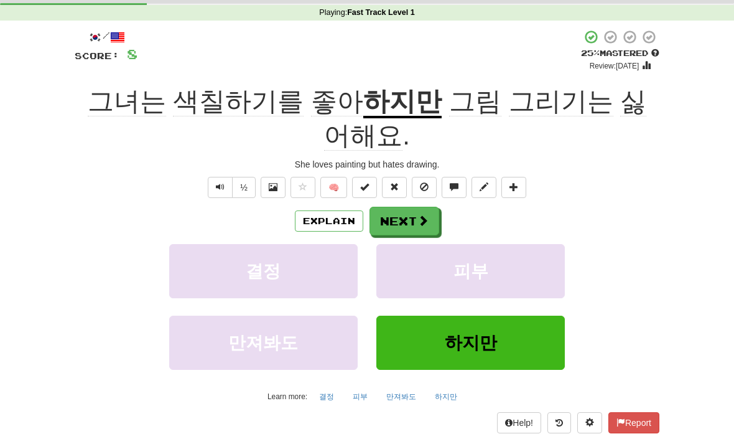
click at [385, 207] on button "Next" at bounding box center [405, 221] width 70 height 29
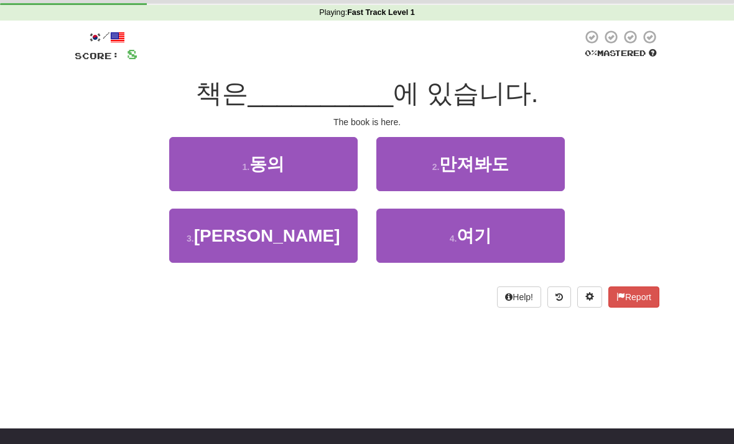
click at [400, 229] on button "4 . 여기" at bounding box center [470, 235] width 189 height 54
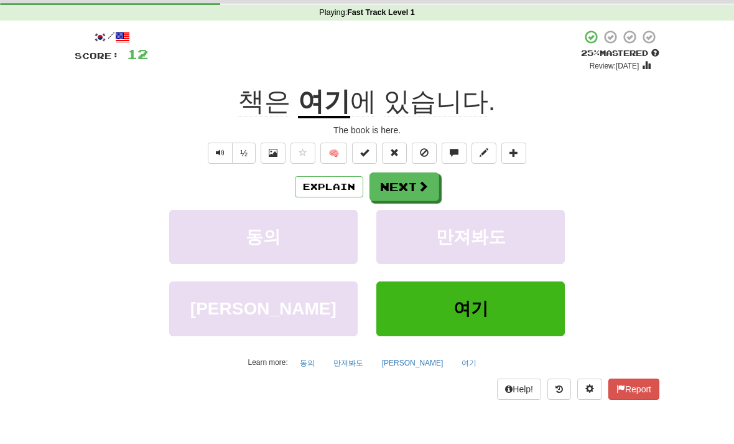
click at [370, 189] on button "Next" at bounding box center [405, 186] width 70 height 29
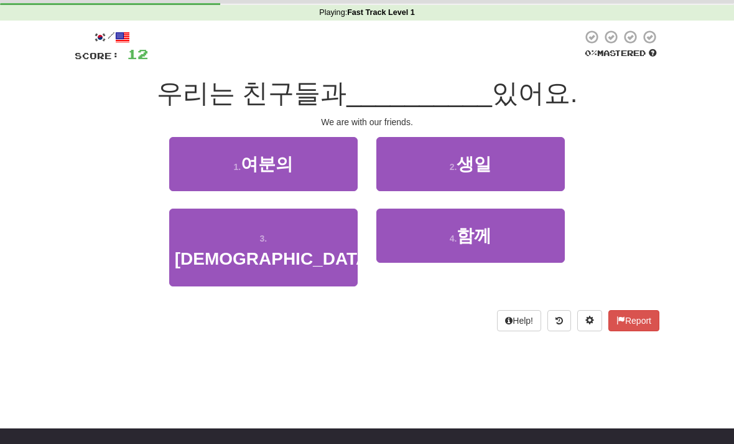
click at [452, 248] on button "4 . 함께" at bounding box center [470, 235] width 189 height 54
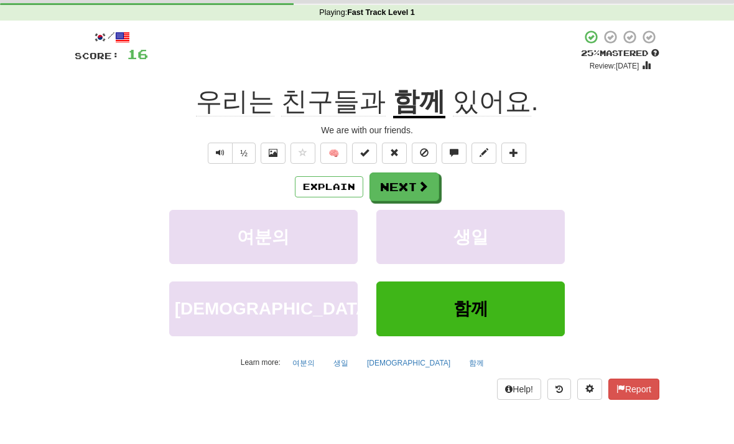
click at [434, 195] on button "Next" at bounding box center [405, 186] width 70 height 29
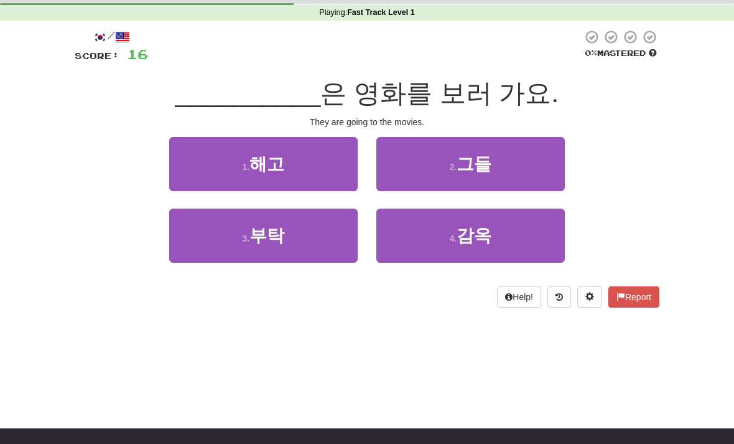
click at [396, 167] on button "2 . 그들" at bounding box center [470, 164] width 189 height 54
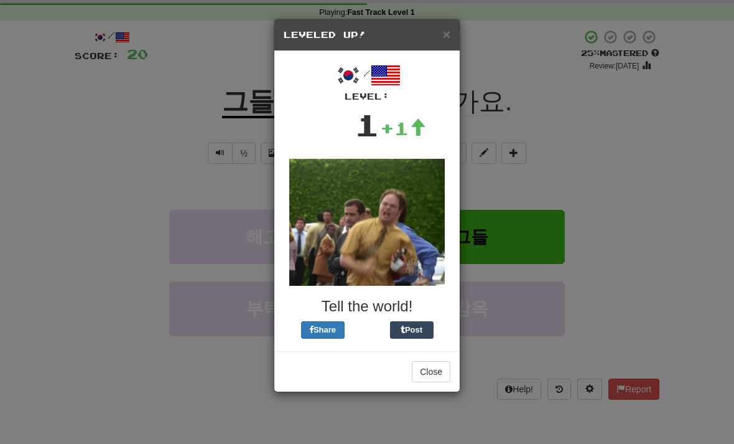
click at [418, 374] on button "Close" at bounding box center [431, 371] width 39 height 21
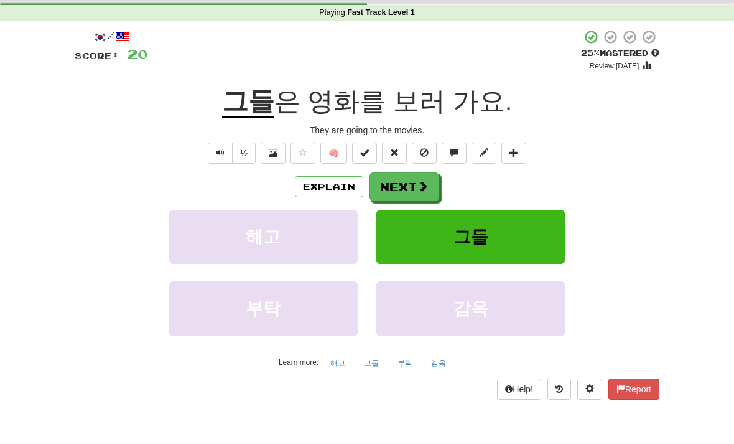
click at [403, 191] on button "Next" at bounding box center [405, 186] width 70 height 29
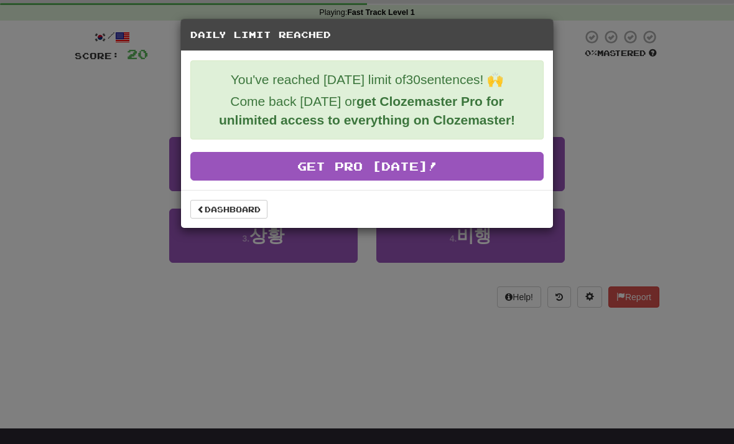
click at [593, 67] on div "Daily Limit Reached You've reached today's limit of 30 sentences! 🙌 Come back t…" at bounding box center [367, 222] width 734 height 444
click at [535, 24] on div "Daily Limit Reached" at bounding box center [367, 35] width 372 height 32
click at [481, 320] on div "Daily Limit Reached You've reached today's limit of 30 sentences! 🙌 Come back t…" at bounding box center [367, 222] width 734 height 444
click at [240, 218] on link "Dashboard" at bounding box center [228, 209] width 77 height 19
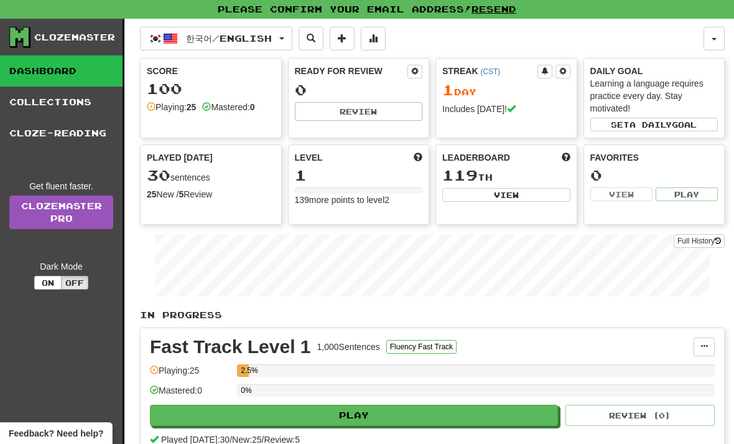
click at [715, 33] on button "button" at bounding box center [714, 39] width 21 height 24
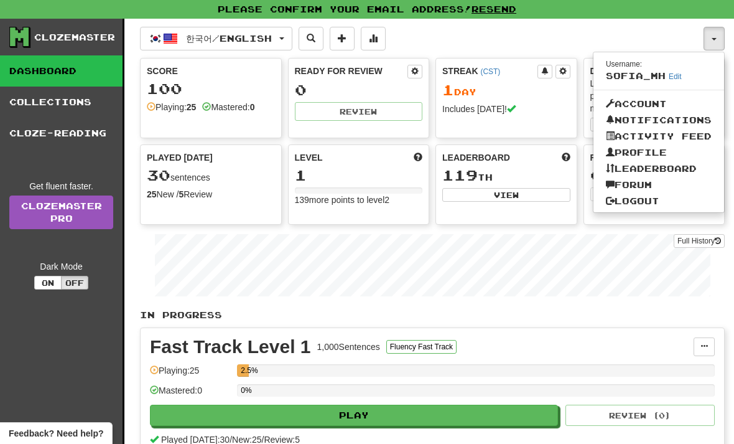
click at [707, 37] on div at bounding box center [367, 222] width 734 height 444
